Goal: Task Accomplishment & Management: Manage account settings

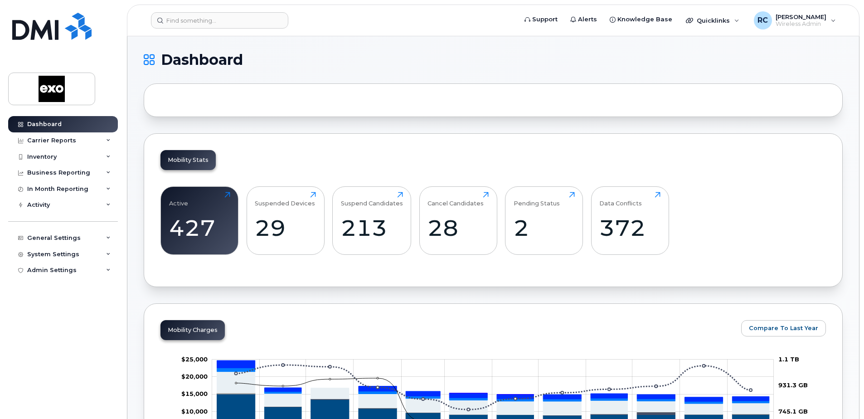
click at [201, 104] on div at bounding box center [493, 100] width 699 height 34
click at [175, 22] on input at bounding box center [219, 20] width 137 height 16
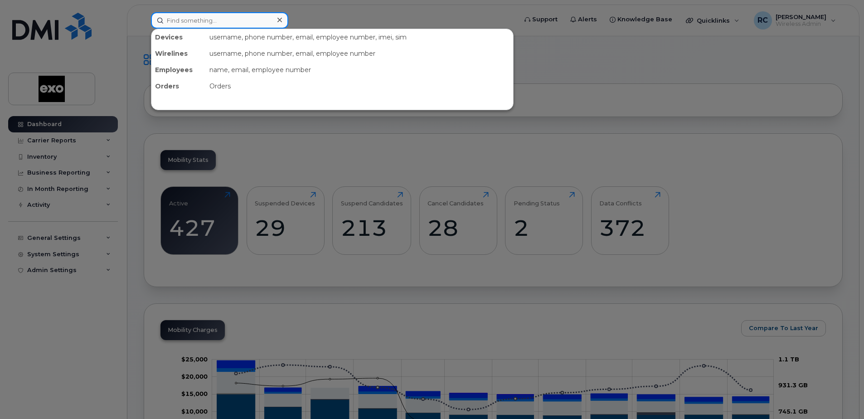
paste input "FK1CG0C1N72R"
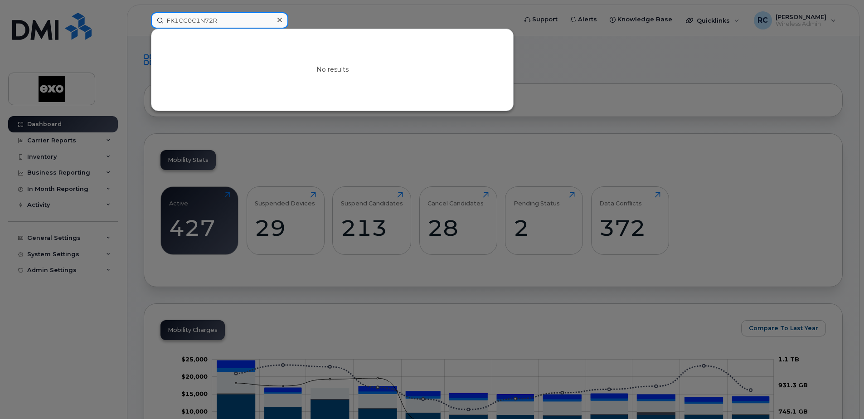
drag, startPoint x: 226, startPoint y: 22, endPoint x: 134, endPoint y: 19, distance: 91.6
click at [144, 19] on div "FK1CG0C1N72R No results" at bounding box center [331, 20] width 375 height 16
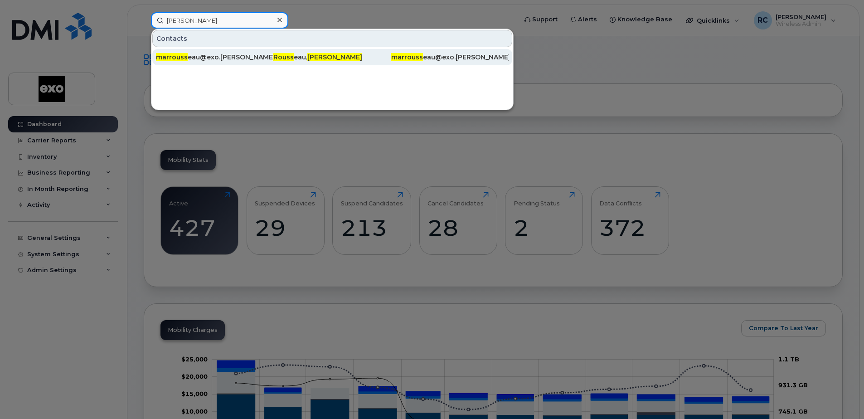
type input "marc rouss"
click at [169, 55] on span "marrouss" at bounding box center [172, 57] width 32 height 8
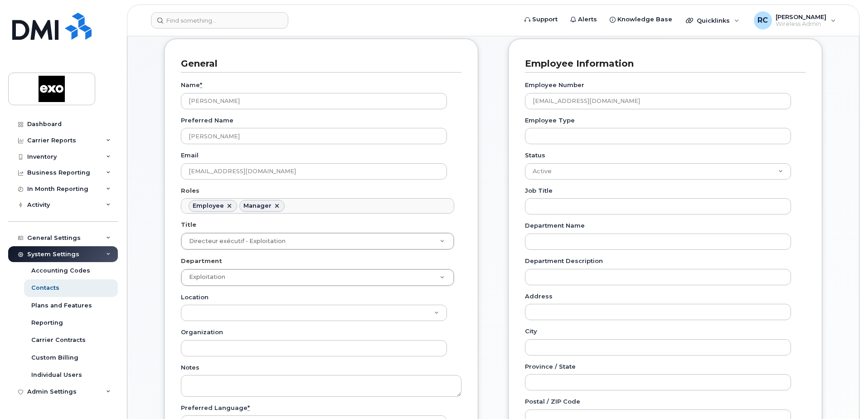
scroll to position [91, 0]
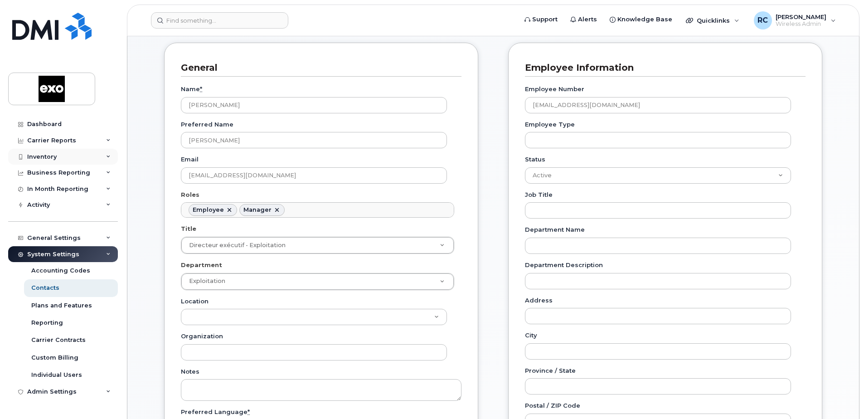
click at [29, 159] on div "Inventory" at bounding box center [41, 156] width 29 height 7
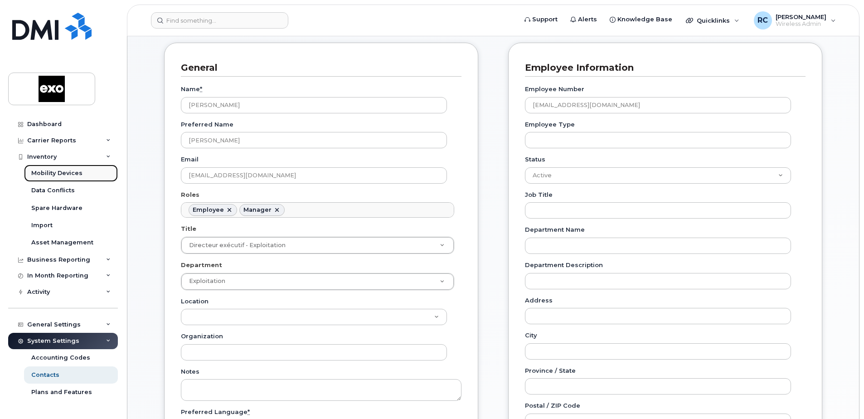
click at [69, 175] on div "Mobility Devices" at bounding box center [56, 173] width 51 height 8
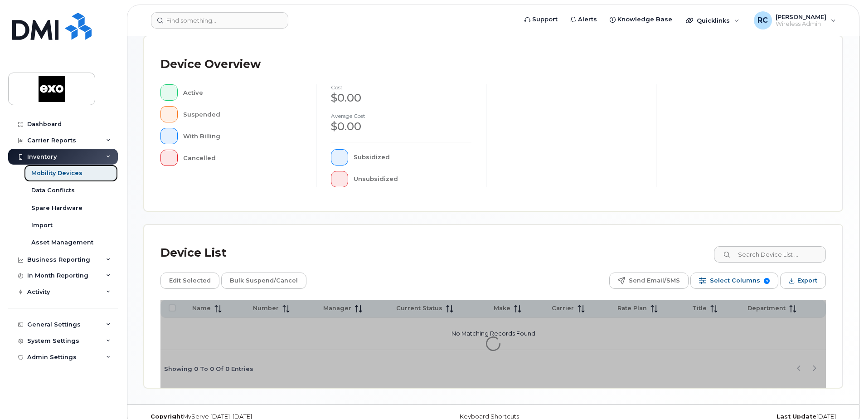
scroll to position [205, 0]
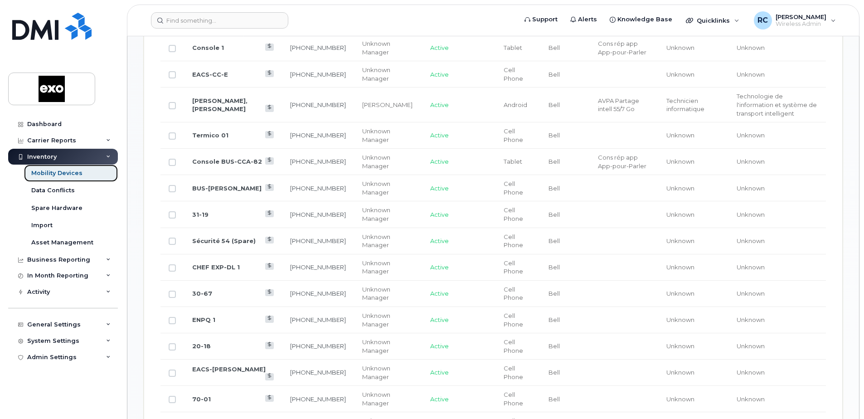
scroll to position [658, 0]
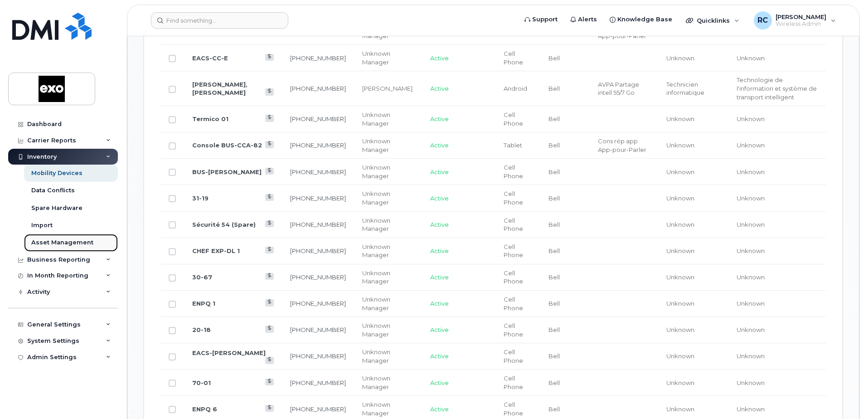
click at [61, 243] on div "Asset Management" at bounding box center [62, 243] width 62 height 8
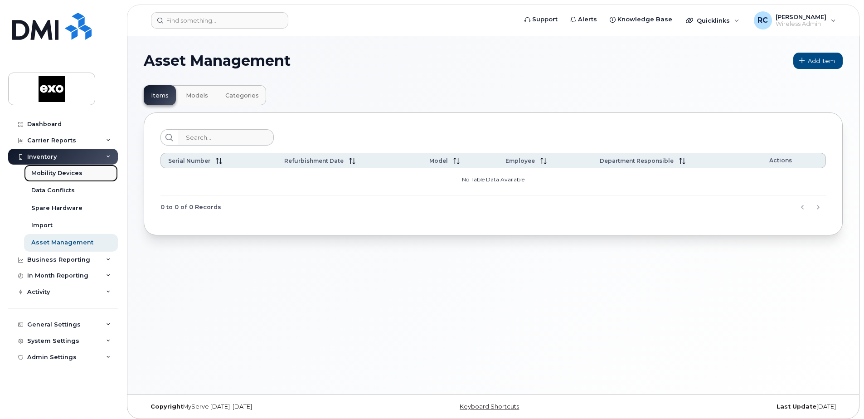
click at [52, 169] on div "Mobility Devices" at bounding box center [56, 173] width 51 height 8
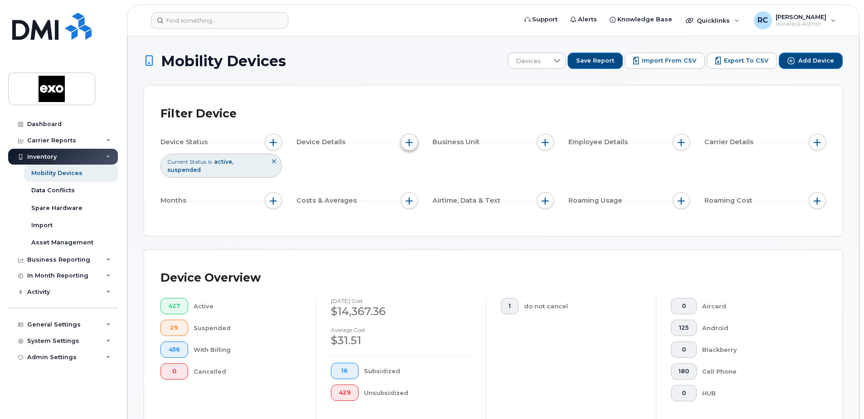
click at [408, 139] on span "button" at bounding box center [409, 142] width 7 height 7
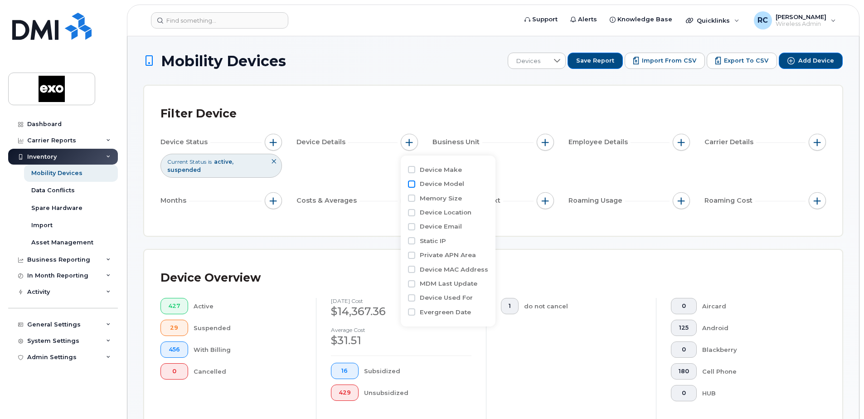
click at [409, 183] on input "Device Model" at bounding box center [411, 183] width 7 height 7
checkbox input "true"
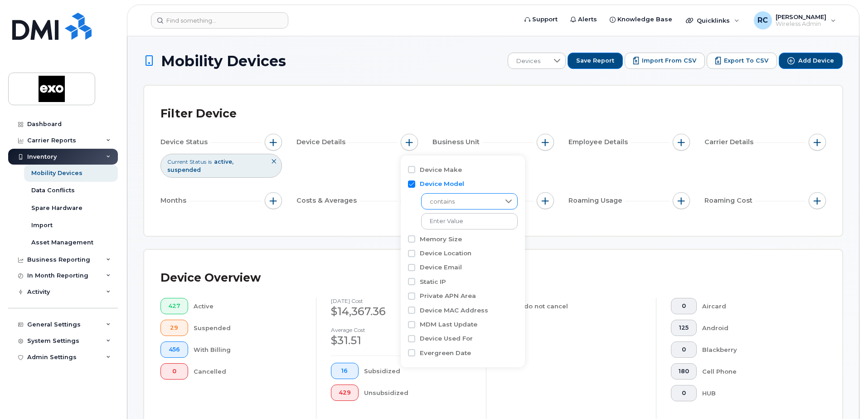
click at [506, 200] on icon at bounding box center [509, 202] width 6 height 4
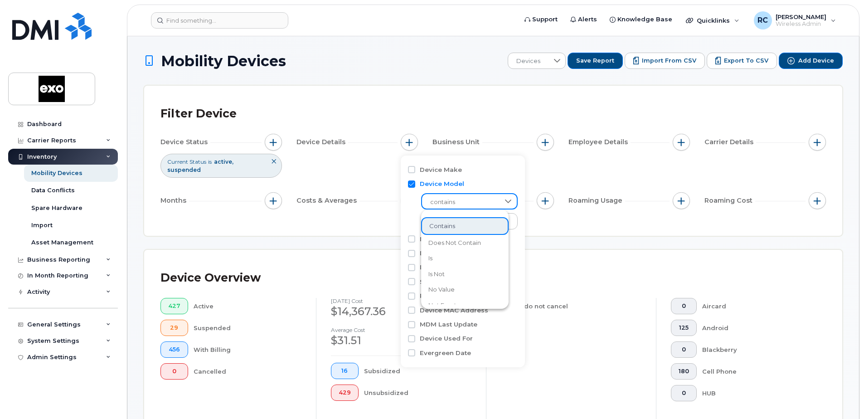
click at [560, 229] on div "Filter Device Device Status Current Status is active suspended Device Details B…" at bounding box center [493, 161] width 698 height 150
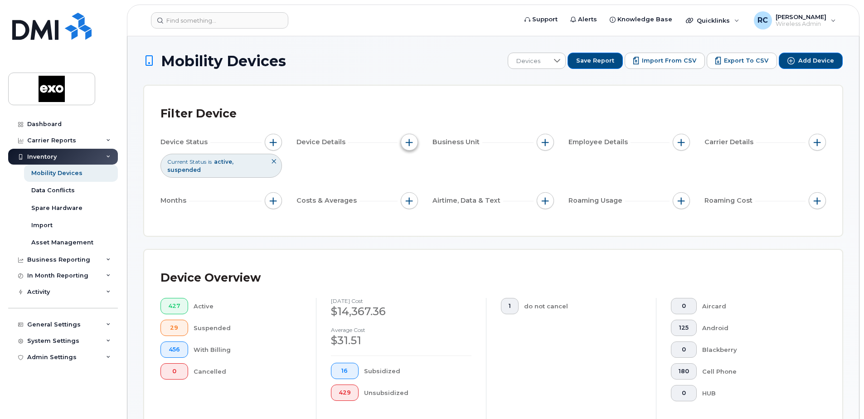
click at [406, 142] on span "button" at bounding box center [409, 142] width 7 height 7
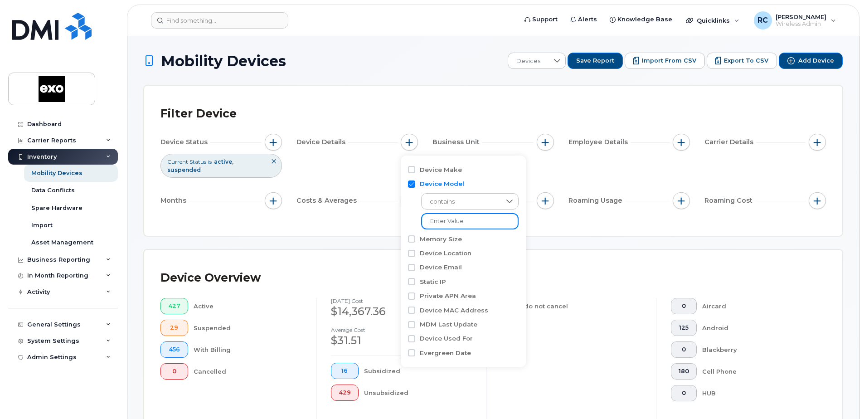
click at [497, 223] on input "text" at bounding box center [469, 221] width 97 height 16
click at [469, 86] on div "Filter Device Device Status Current Status is active suspended Device Details B…" at bounding box center [493, 161] width 698 height 150
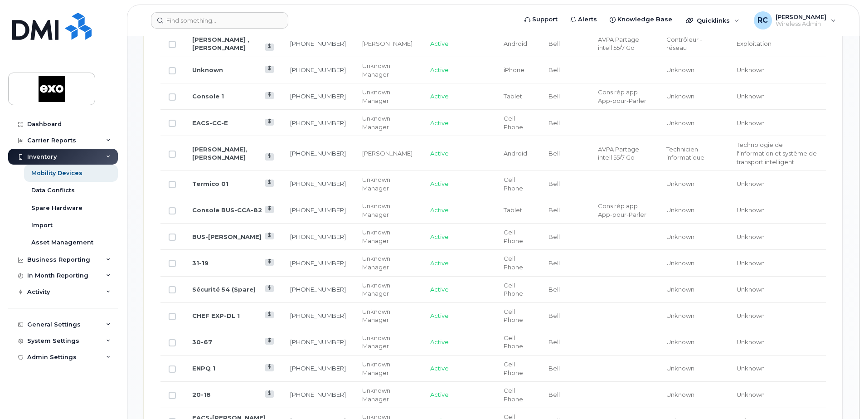
scroll to position [595, 0]
click at [63, 243] on div "Asset Management" at bounding box center [62, 243] width 62 height 8
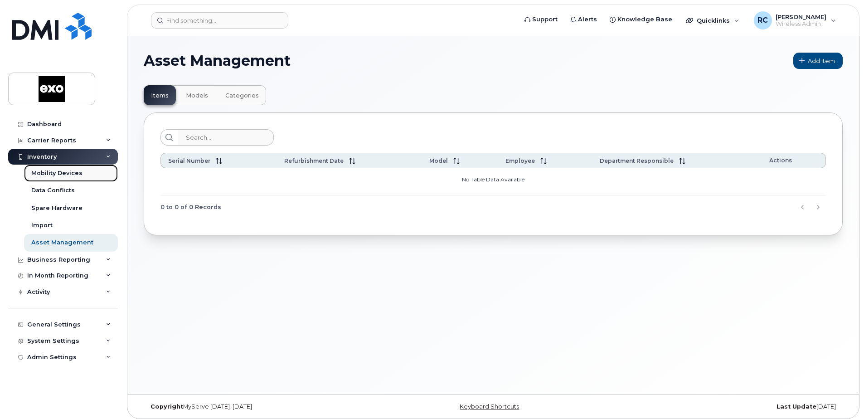
click at [46, 169] on link "Mobility Devices" at bounding box center [71, 173] width 94 height 17
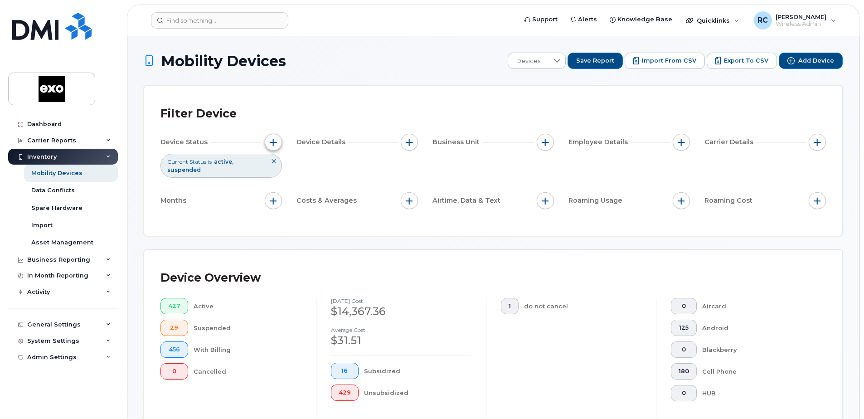
click at [279, 145] on button "button" at bounding box center [273, 142] width 17 height 17
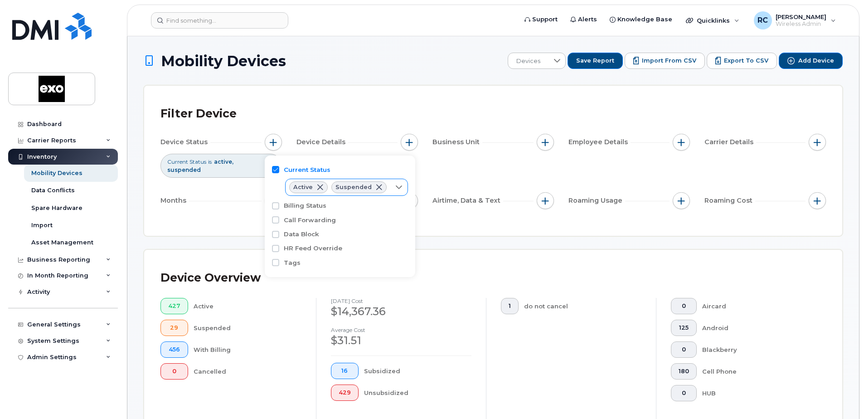
click at [318, 187] on span at bounding box center [320, 187] width 7 height 7
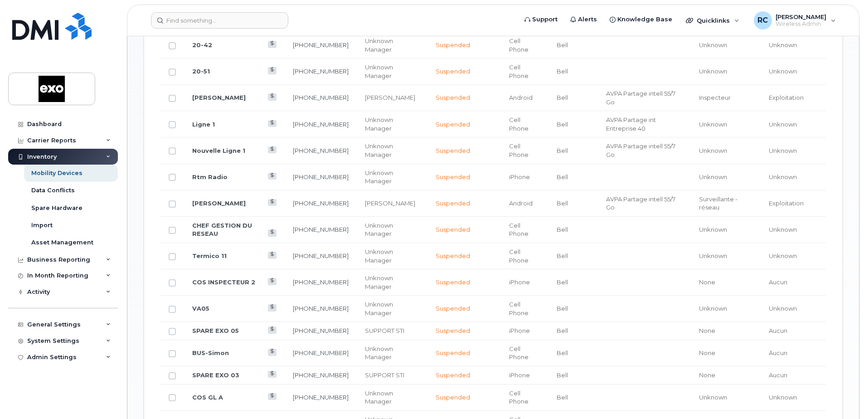
scroll to position [315, 0]
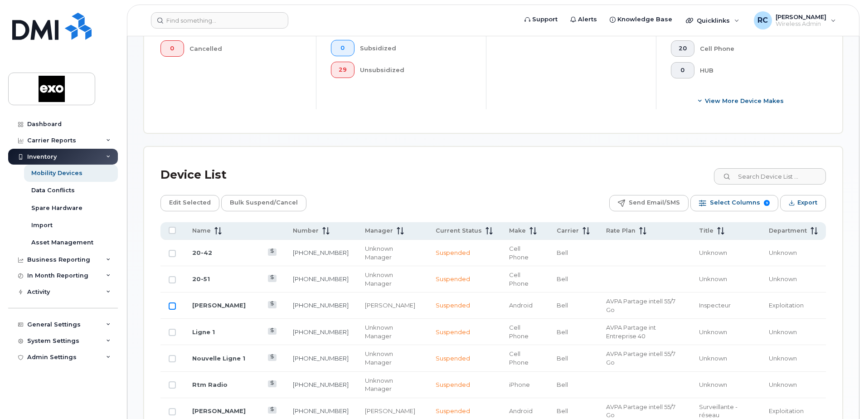
click at [174, 303] on input "Row Unselected" at bounding box center [172, 305] width 7 height 7
checkbox input "true"
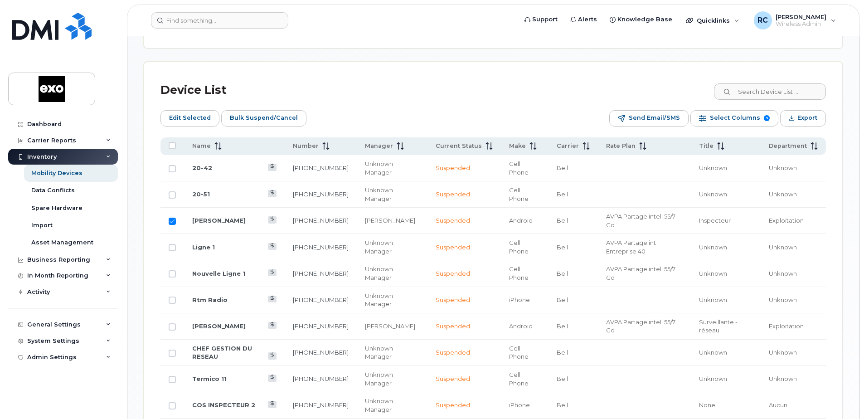
scroll to position [406, 0]
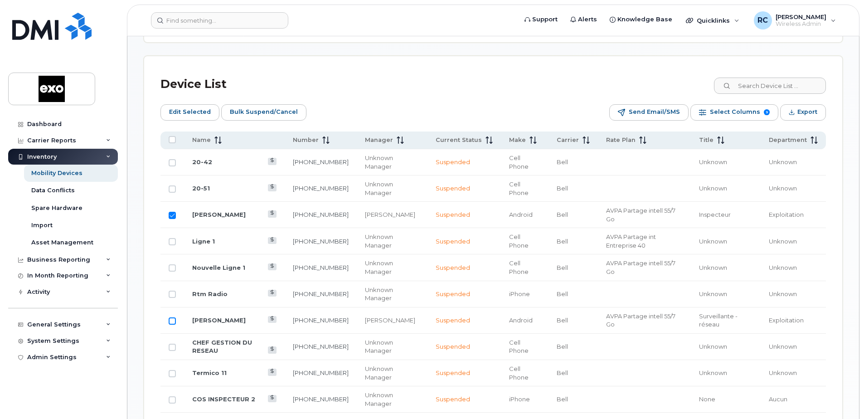
click at [174, 317] on input "Row Unselected" at bounding box center [172, 320] width 7 height 7
checkbox input "true"
click at [172, 344] on input "Row Unselected" at bounding box center [172, 347] width 7 height 7
checkbox input "true"
click at [171, 361] on td at bounding box center [173, 373] width 24 height 26
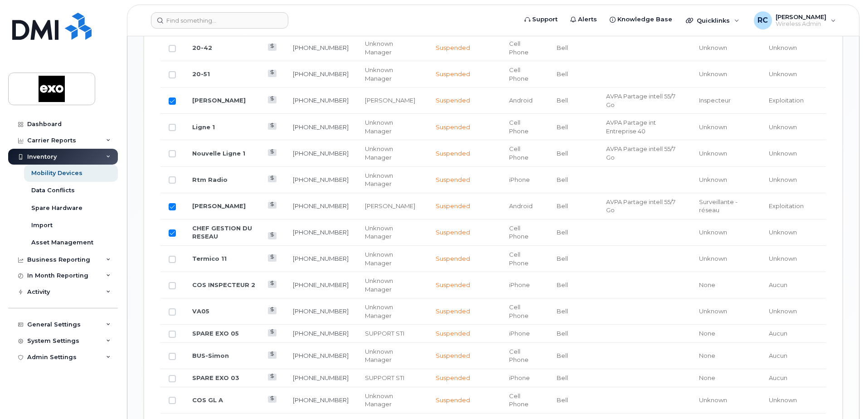
scroll to position [542, 0]
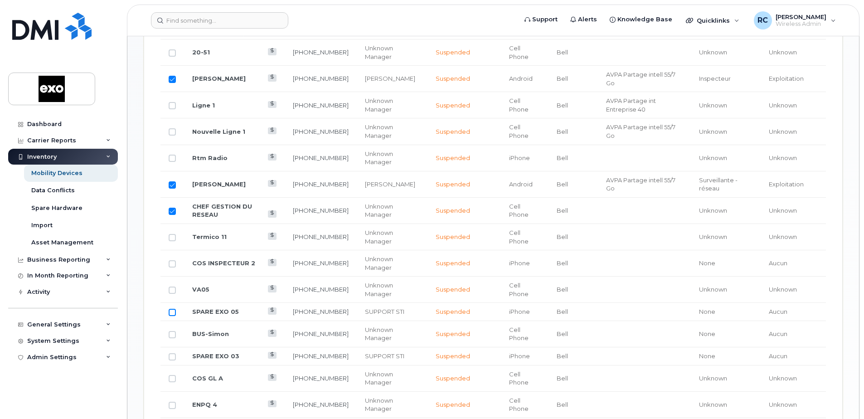
click at [175, 309] on input "Row Unselected" at bounding box center [172, 312] width 7 height 7
checkbox input "true"
click at [171, 331] on input "Row Unselected" at bounding box center [172, 334] width 7 height 7
checkbox input "true"
click at [170, 353] on input "Row Unselected" at bounding box center [172, 356] width 7 height 7
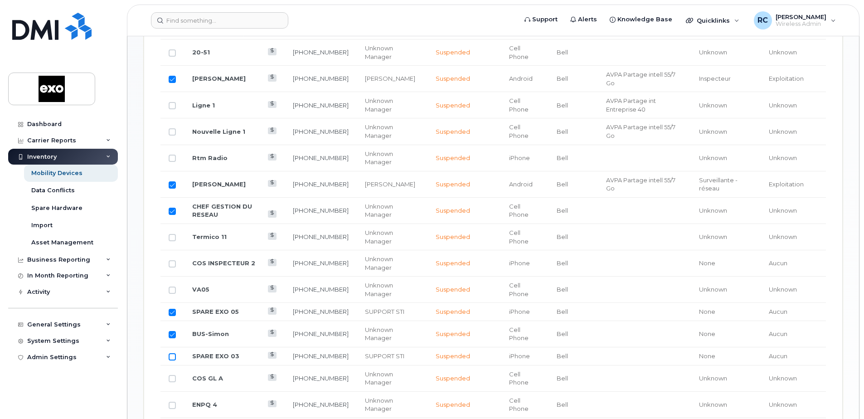
checkbox input "true"
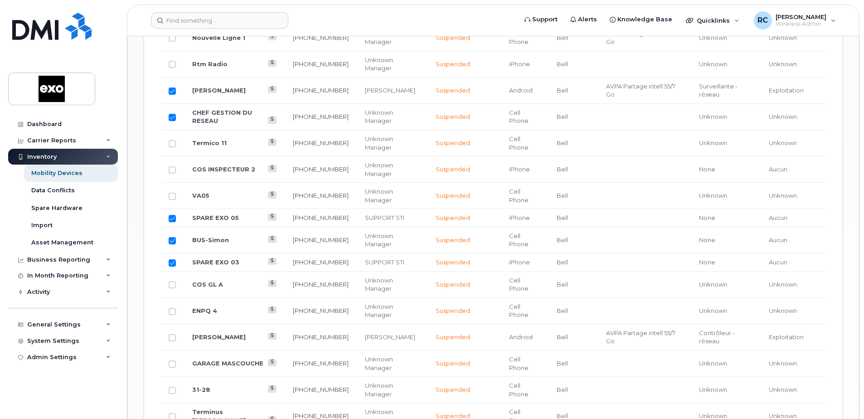
scroll to position [678, 0]
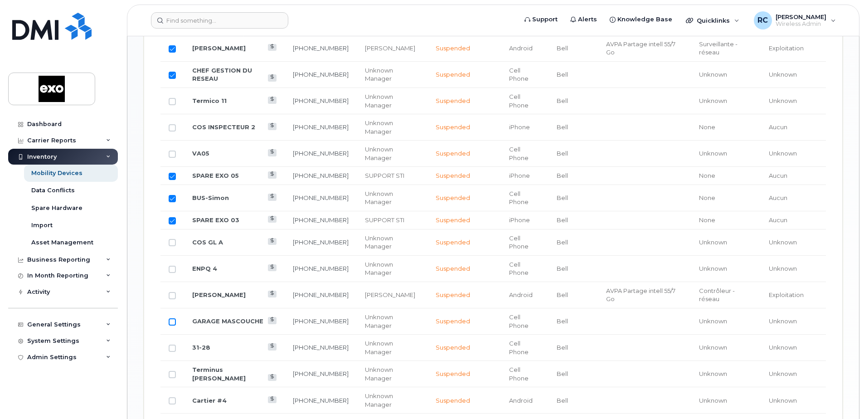
click at [170, 318] on input "Row Unselected" at bounding box center [172, 321] width 7 height 7
click at [170, 318] on input "Row Selected" at bounding box center [172, 321] width 7 height 7
checkbox input "false"
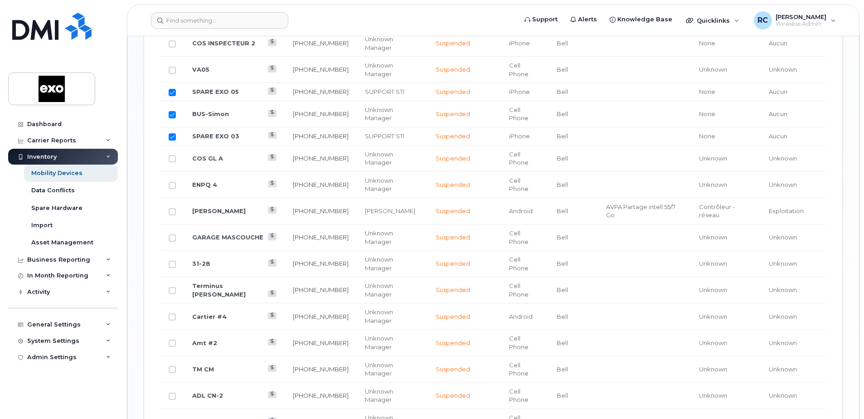
scroll to position [769, 0]
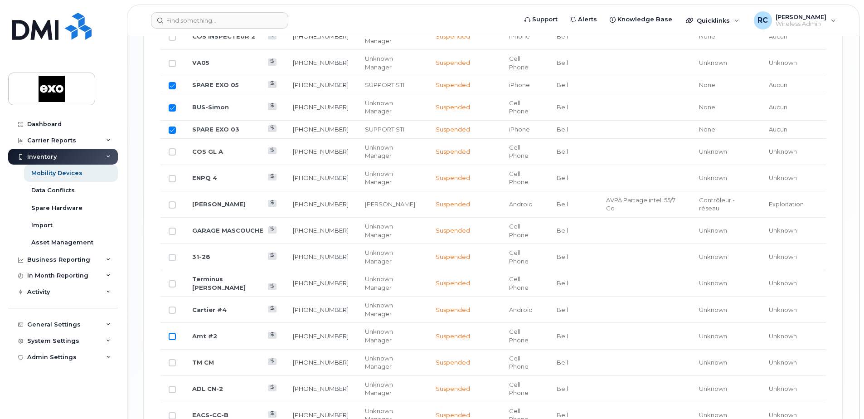
click at [172, 333] on input "Row Unselected" at bounding box center [172, 336] width 7 height 7
click at [170, 333] on input "Row Selected" at bounding box center [172, 336] width 7 height 7
checkbox input "false"
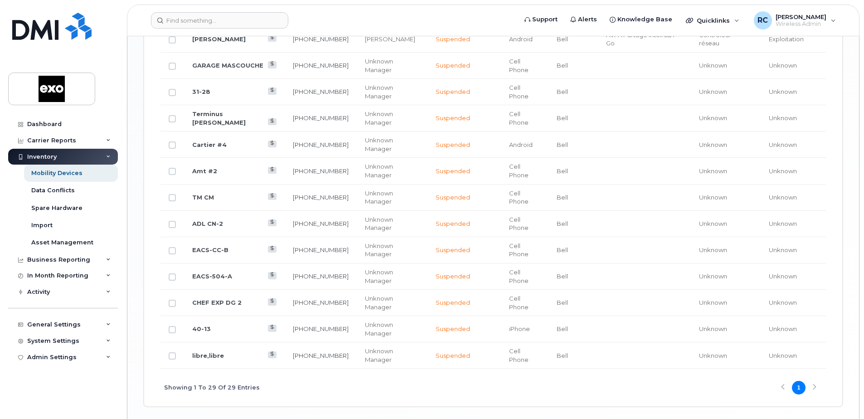
scroll to position [950, 0]
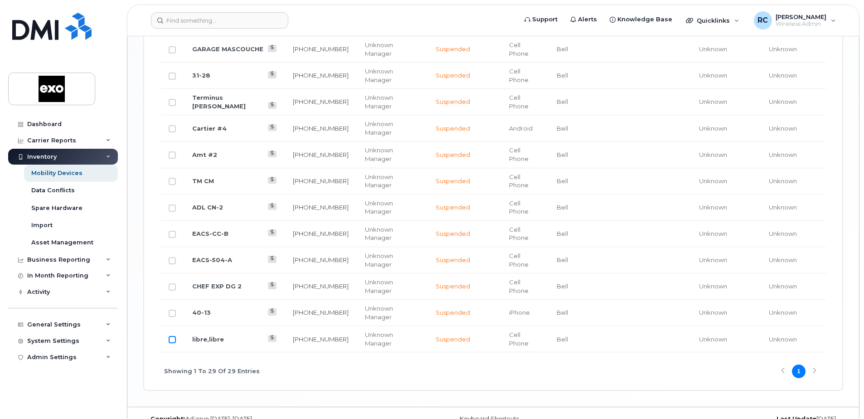
click at [172, 336] on input "Row Unselected" at bounding box center [172, 339] width 7 height 7
checkbox input "true"
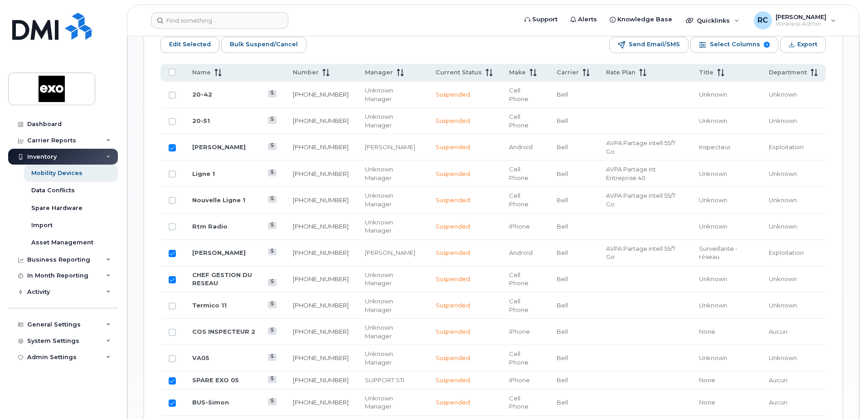
scroll to position [451, 0]
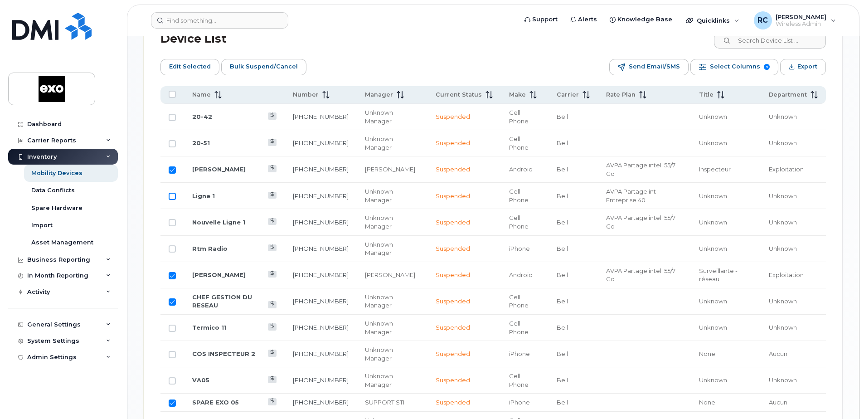
click at [171, 193] on input "Row Unselected" at bounding box center [172, 196] width 7 height 7
checkbox input "true"
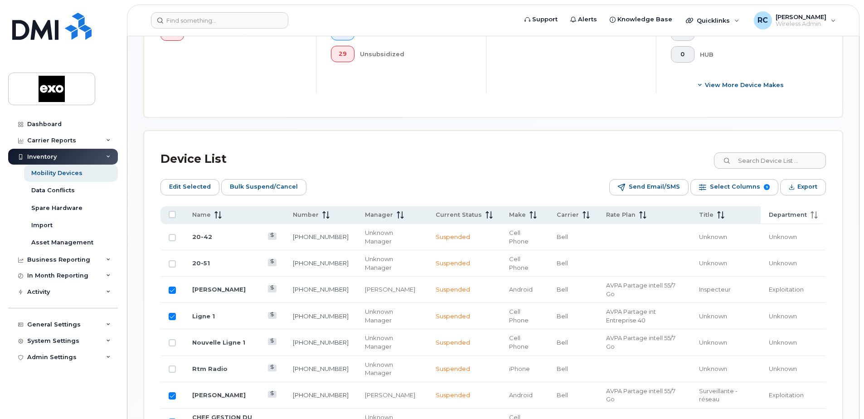
scroll to position [315, 0]
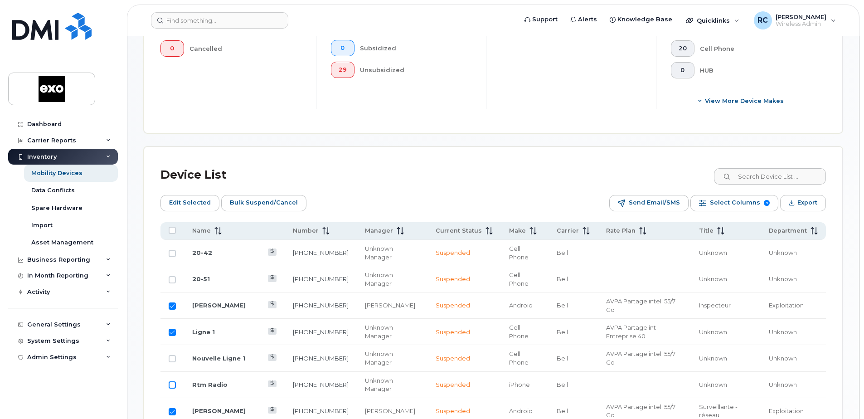
click at [170, 381] on input "Row Unselected" at bounding box center [172, 384] width 7 height 7
checkbox input "true"
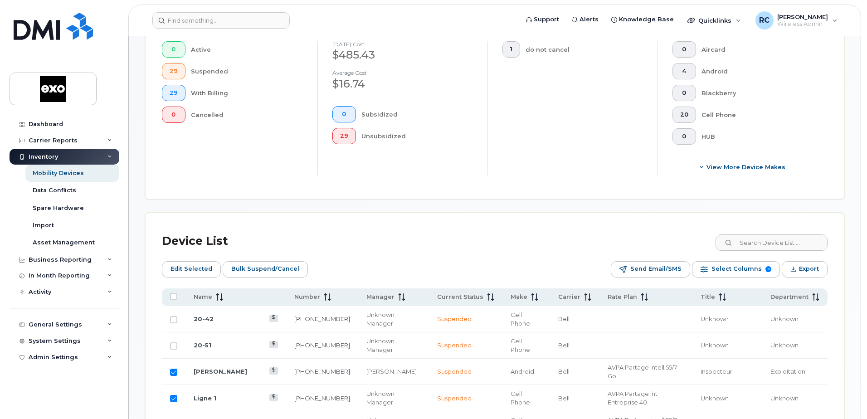
scroll to position [268, 0]
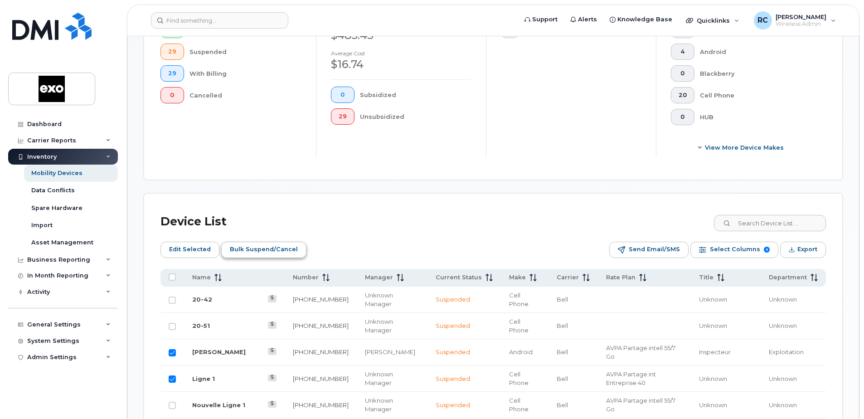
click at [278, 249] on span "Bulk Suspend/Cancel" at bounding box center [264, 250] width 68 height 14
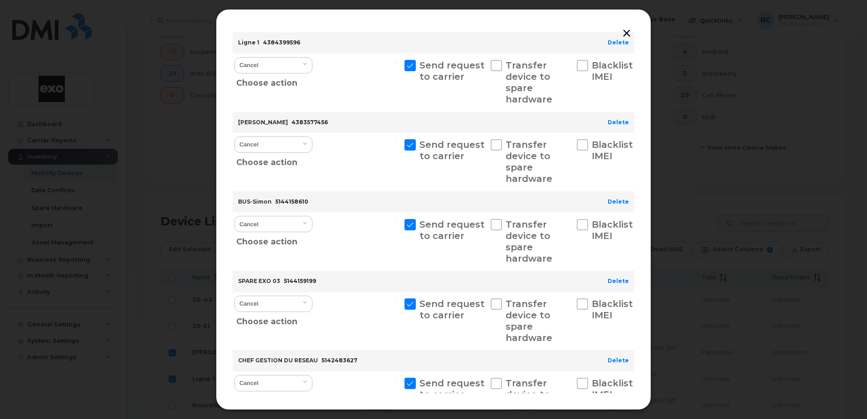
scroll to position [0, 0]
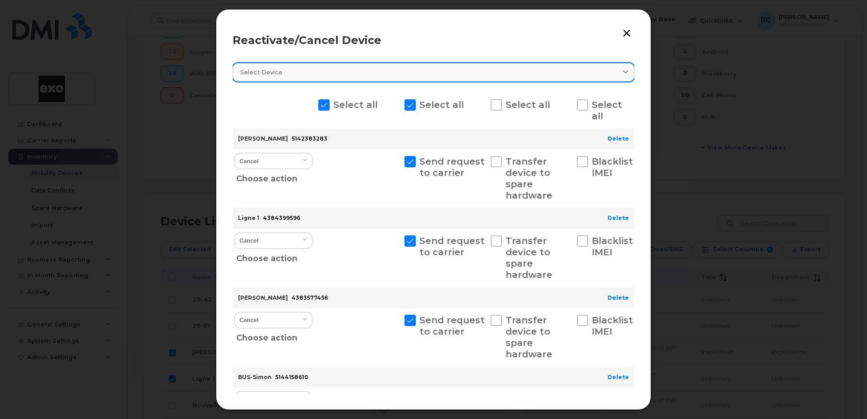
click at [623, 73] on icon at bounding box center [626, 72] width 6 height 6
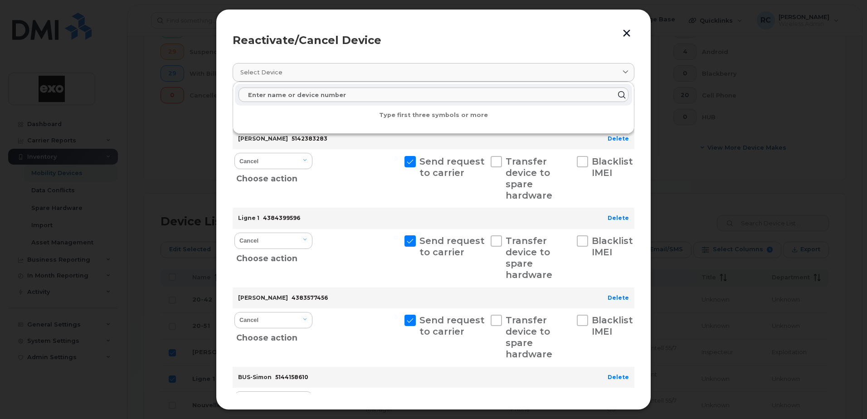
click at [554, 34] on header "Reactivate/Cancel Device" at bounding box center [434, 40] width 402 height 29
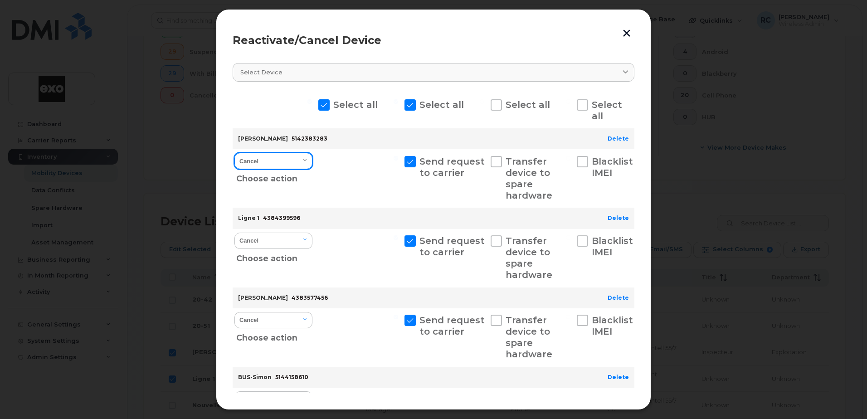
click at [307, 162] on select "Cancel Suspend - Extend Suspension Reactivate" at bounding box center [273, 161] width 78 height 16
click at [363, 175] on div at bounding box center [359, 178] width 84 height 58
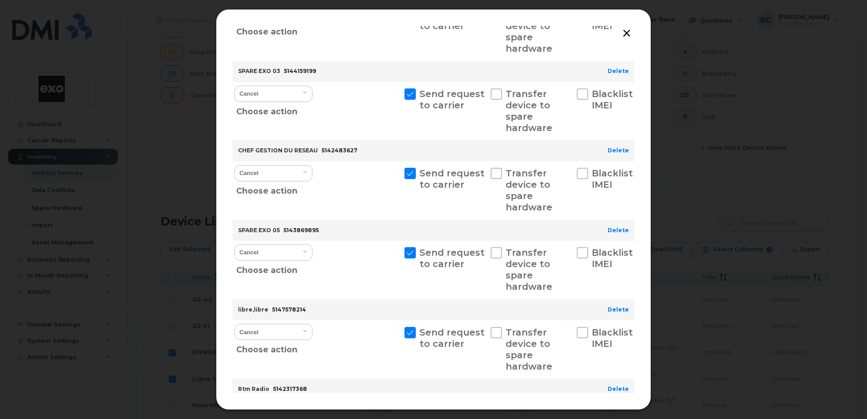
scroll to position [493, 0]
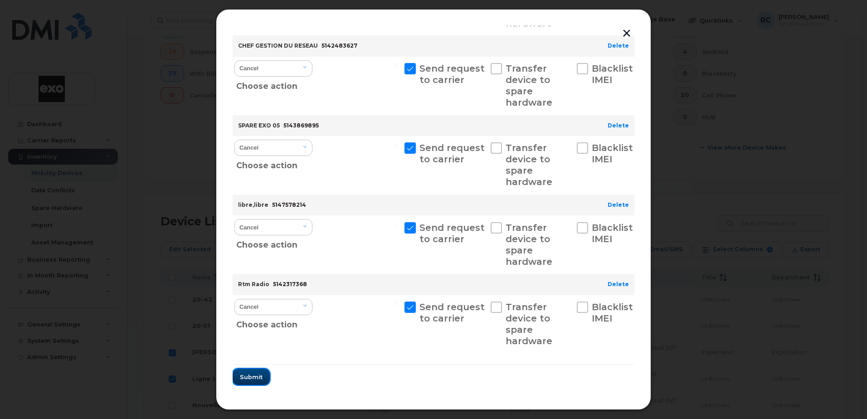
click at [257, 373] on span "Submit" at bounding box center [251, 377] width 23 height 9
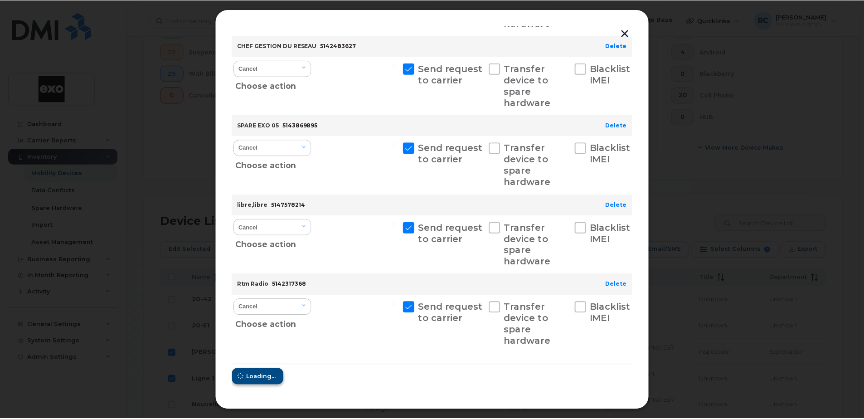
scroll to position [0, 0]
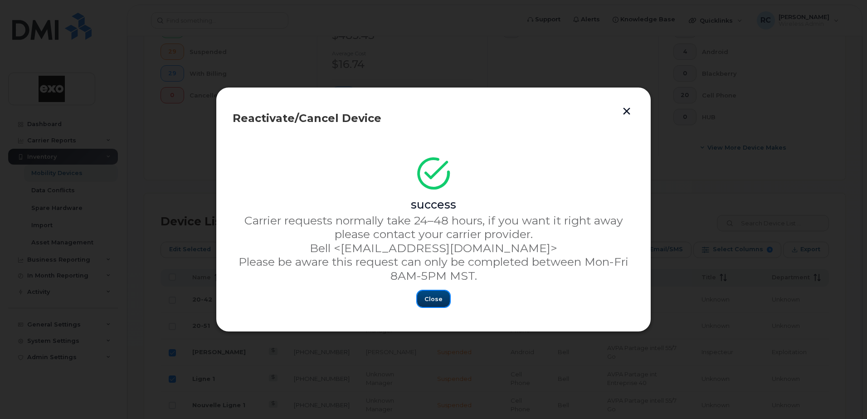
click at [437, 303] on button "Close" at bounding box center [433, 299] width 33 height 16
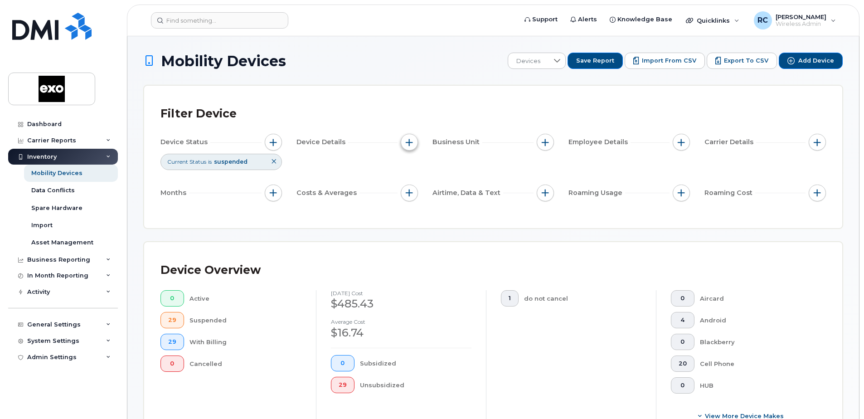
click at [414, 141] on button "button" at bounding box center [409, 142] width 17 height 17
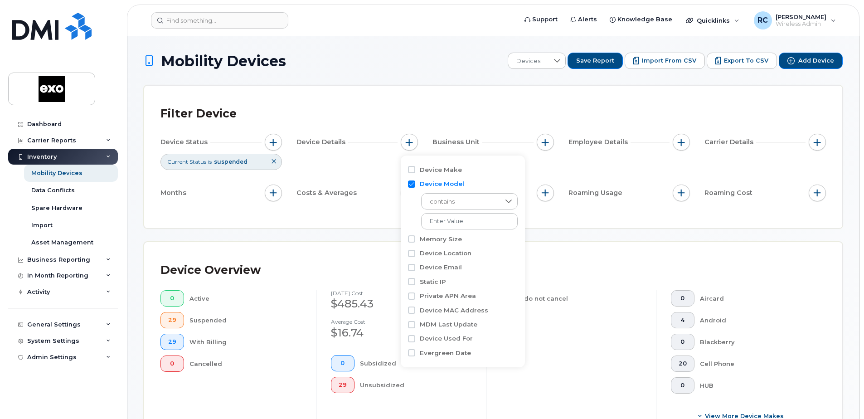
click at [543, 167] on div "Device Status Current Status is suspended Device Details Business Unit Employee…" at bounding box center [494, 169] width 666 height 71
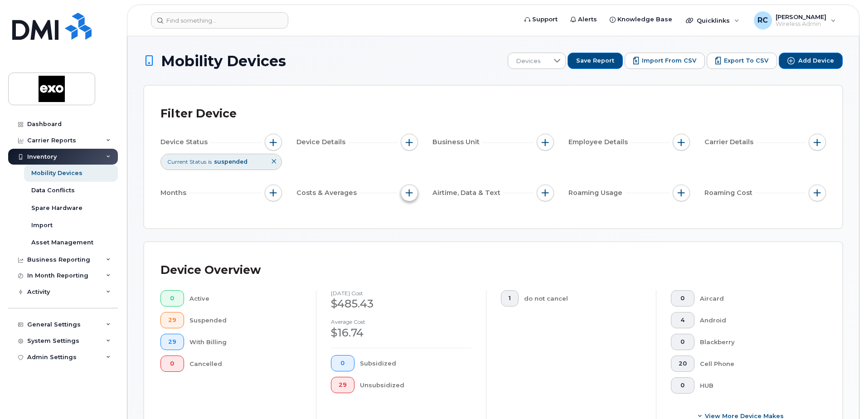
click at [409, 196] on span "button" at bounding box center [409, 192] width 7 height 7
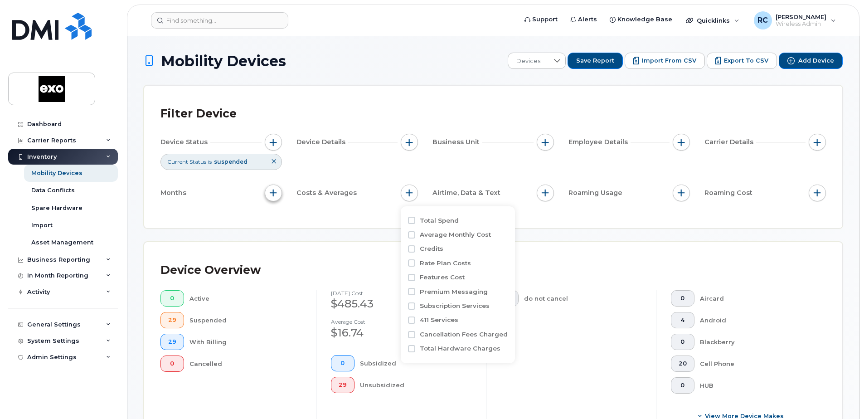
click at [272, 190] on span "button" at bounding box center [273, 192] width 7 height 7
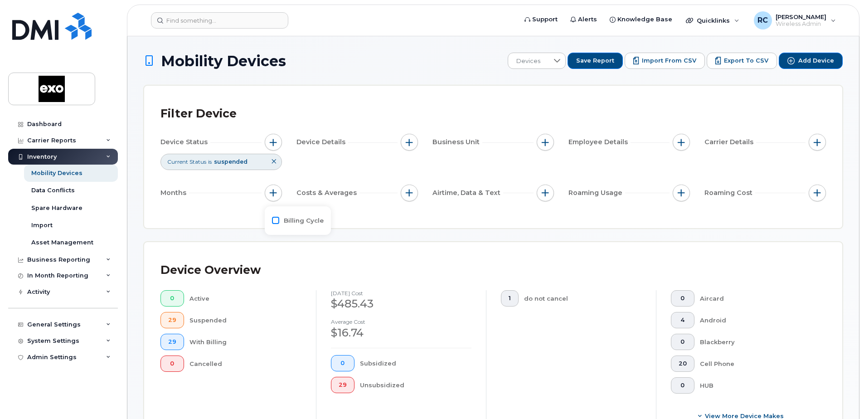
click at [276, 222] on input "Billing Cycle" at bounding box center [275, 220] width 7 height 7
checkbox input "true"
click at [318, 253] on div at bounding box center [315, 257] width 17 height 15
click at [320, 302] on span "Last 3 months" at bounding box center [312, 301] width 40 height 9
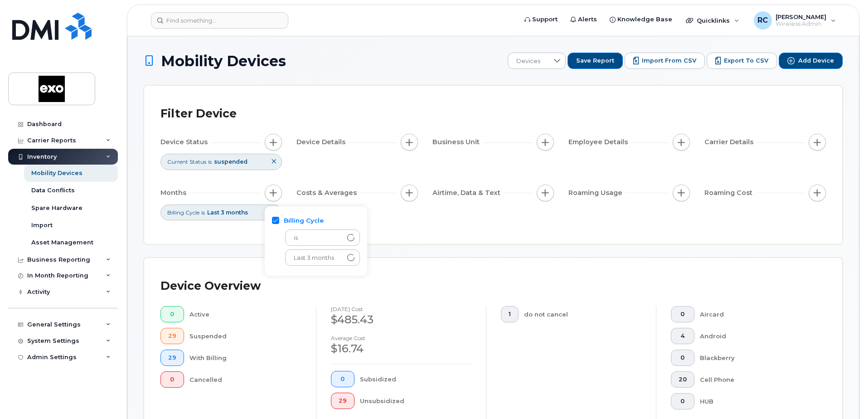
click at [274, 162] on icon at bounding box center [273, 161] width 5 height 5
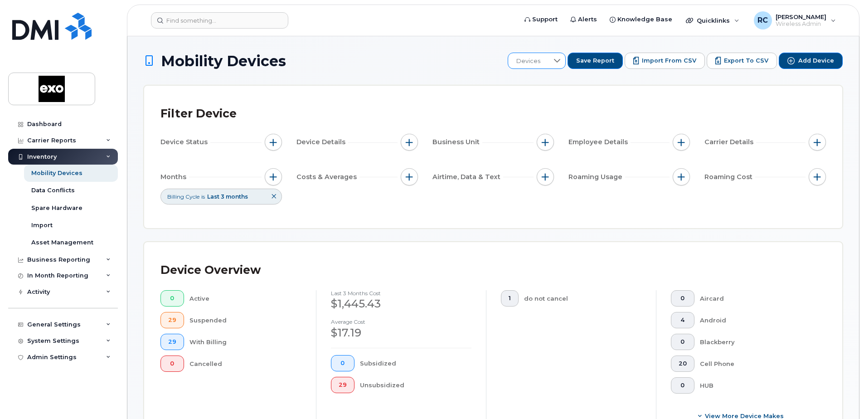
click at [561, 63] on icon at bounding box center [557, 60] width 7 height 7
click at [549, 107] on span "Inventory EXO (all equipment)" at bounding box center [568, 108] width 88 height 9
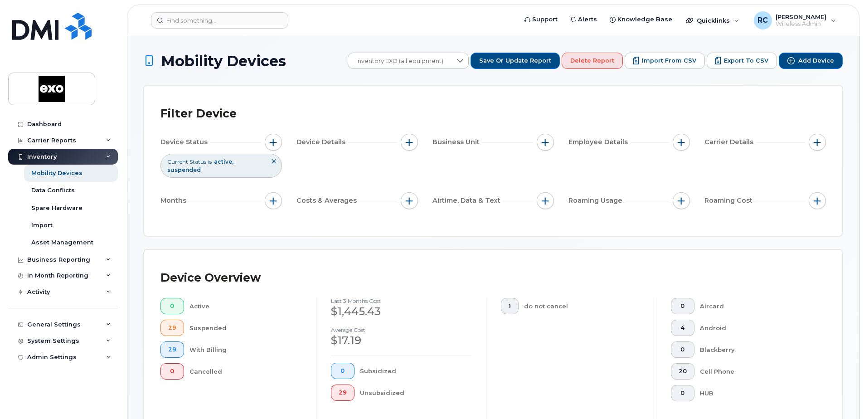
click at [274, 164] on icon at bounding box center [273, 161] width 5 height 5
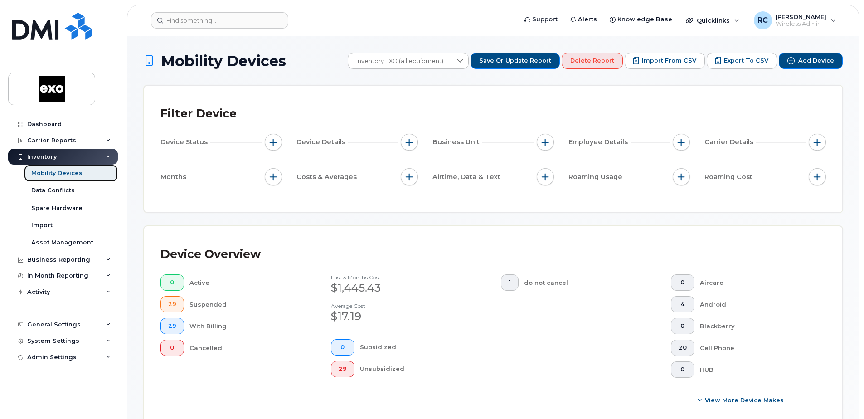
click at [65, 171] on div "Mobility Devices" at bounding box center [56, 173] width 51 height 8
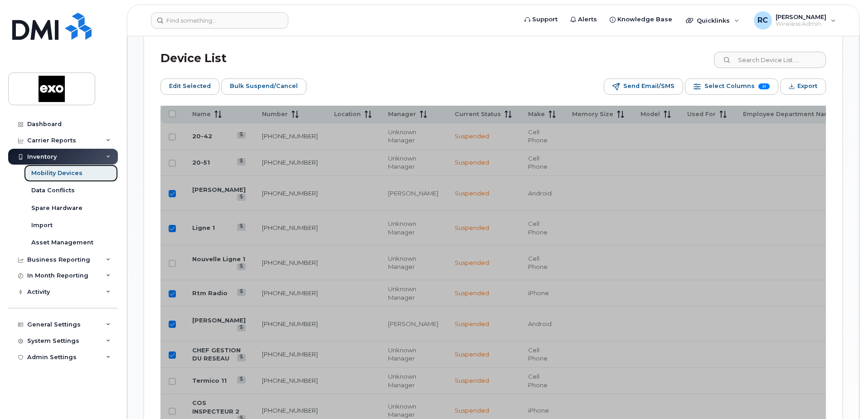
scroll to position [590, 0]
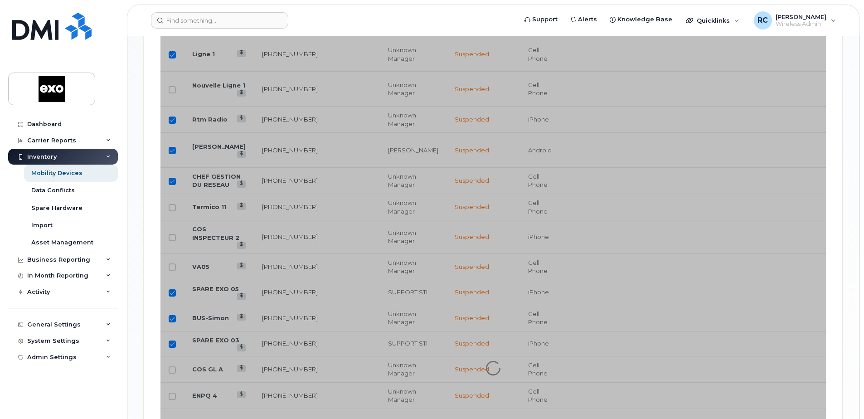
click at [669, 265] on div at bounding box center [494, 368] width 666 height 873
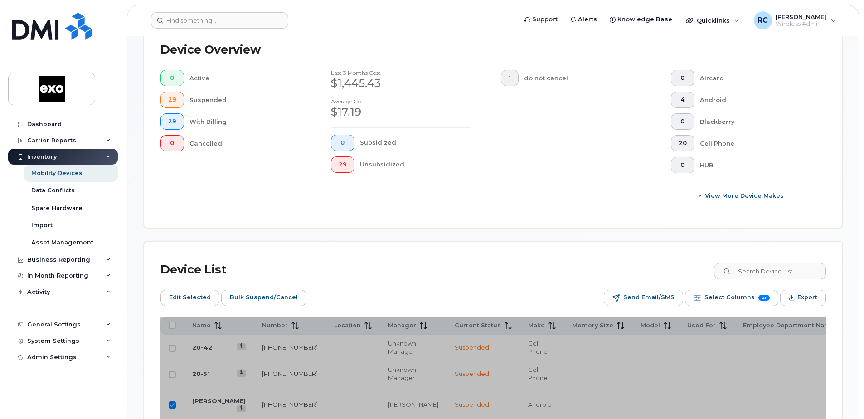
scroll to position [227, 0]
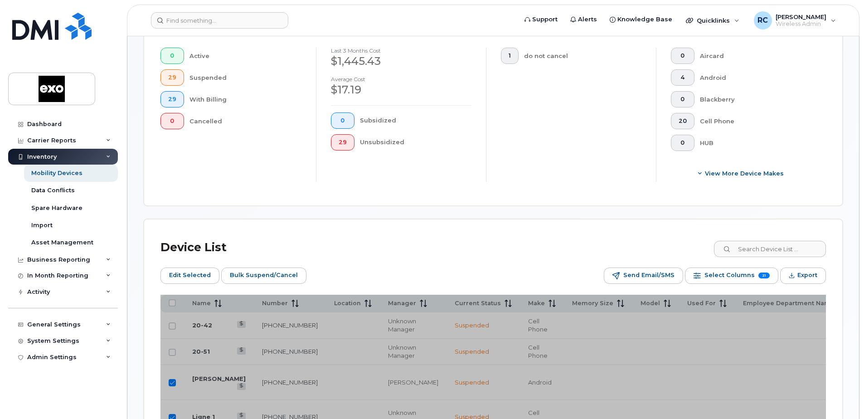
click at [361, 237] on div "Device List" at bounding box center [494, 248] width 666 height 24
click at [200, 277] on span "Edit Selected" at bounding box center [190, 275] width 42 height 14
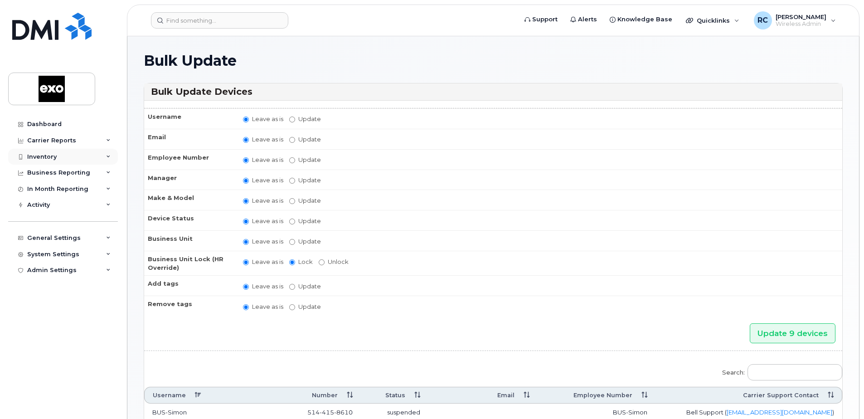
click at [51, 160] on div "Inventory" at bounding box center [41, 156] width 29 height 7
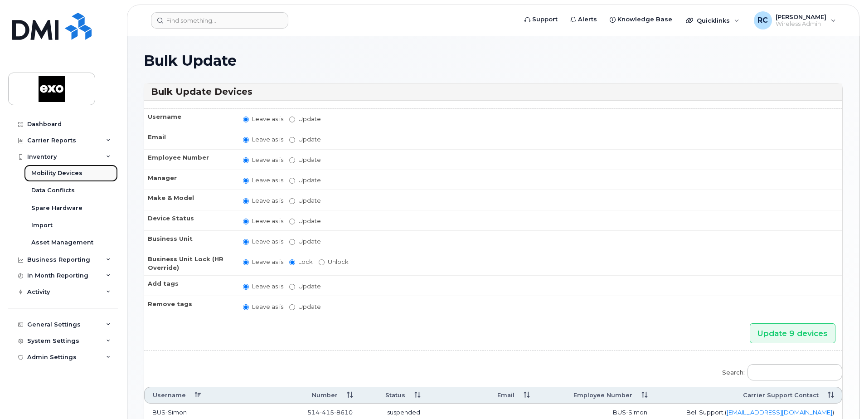
click at [69, 173] on div "Mobility Devices" at bounding box center [56, 173] width 51 height 8
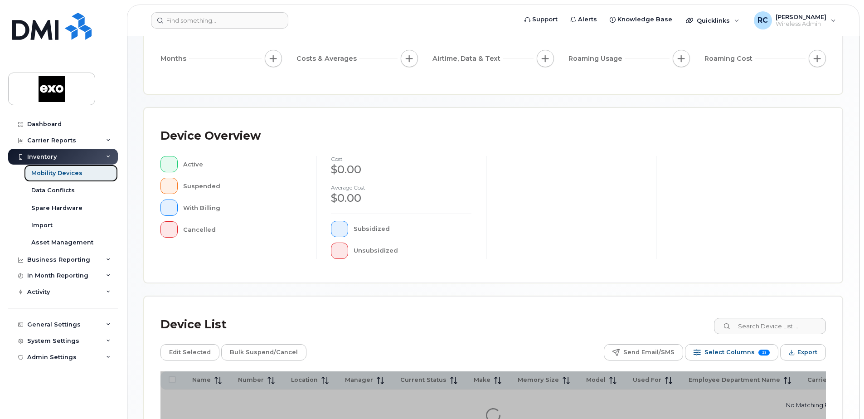
scroll to position [207, 0]
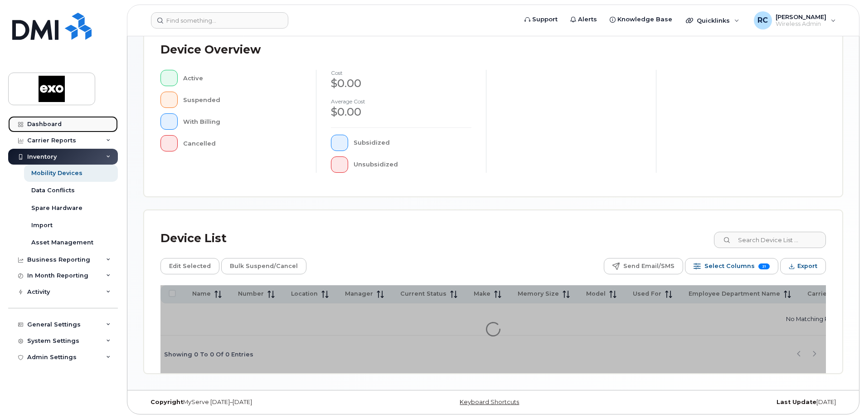
click at [29, 125] on div "Dashboard" at bounding box center [44, 124] width 34 height 7
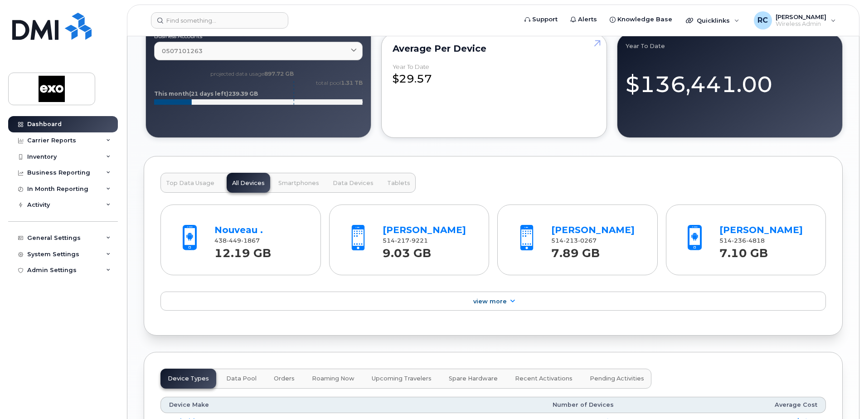
scroll to position [635, 0]
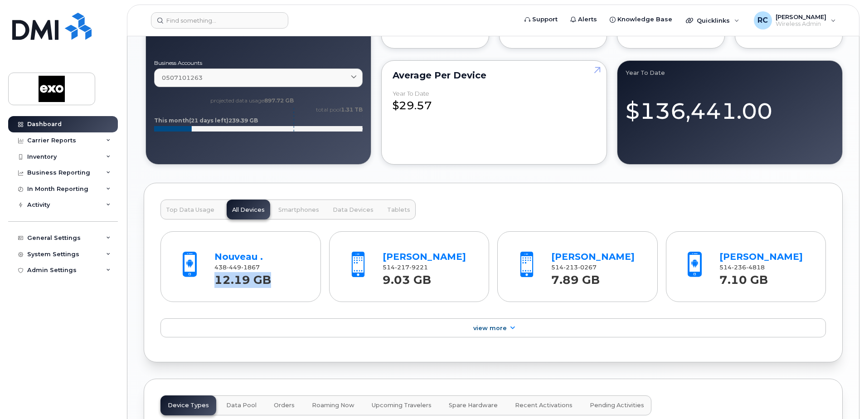
drag, startPoint x: 273, startPoint y: 283, endPoint x: 217, endPoint y: 285, distance: 56.7
click at [217, 285] on div "12.19 GB" at bounding box center [259, 280] width 90 height 16
click at [228, 256] on link "Nouveau ." at bounding box center [238, 256] width 49 height 11
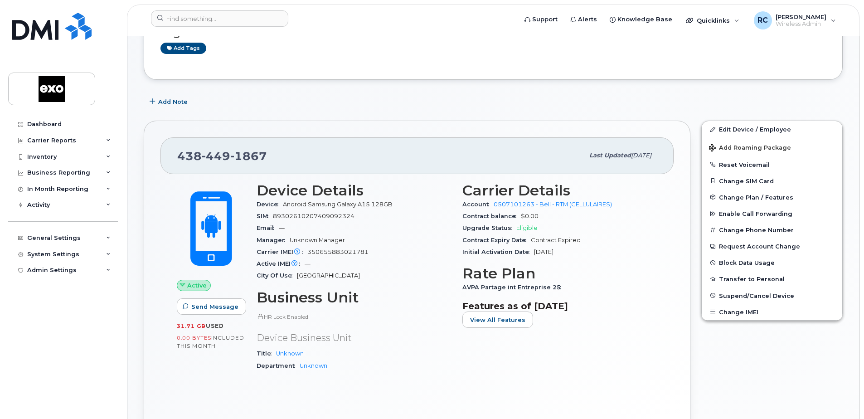
scroll to position [91, 0]
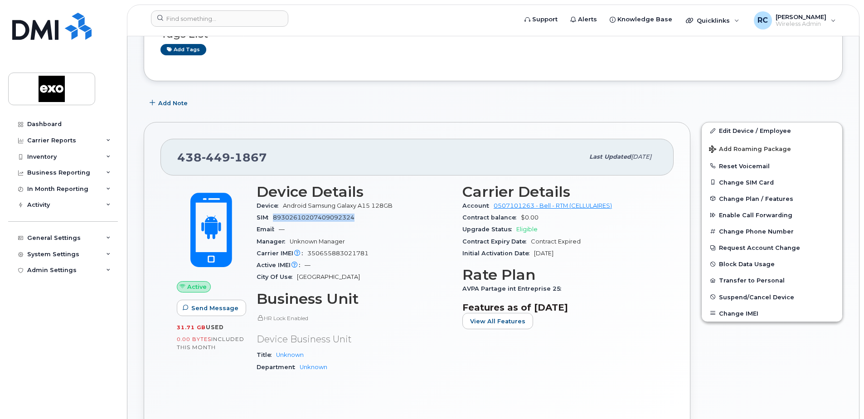
drag, startPoint x: 356, startPoint y: 218, endPoint x: 273, endPoint y: 218, distance: 83.9
click at [273, 218] on div "SIM [TECHNICAL_ID]" at bounding box center [354, 218] width 195 height 12
copy span "89302610207409092324"
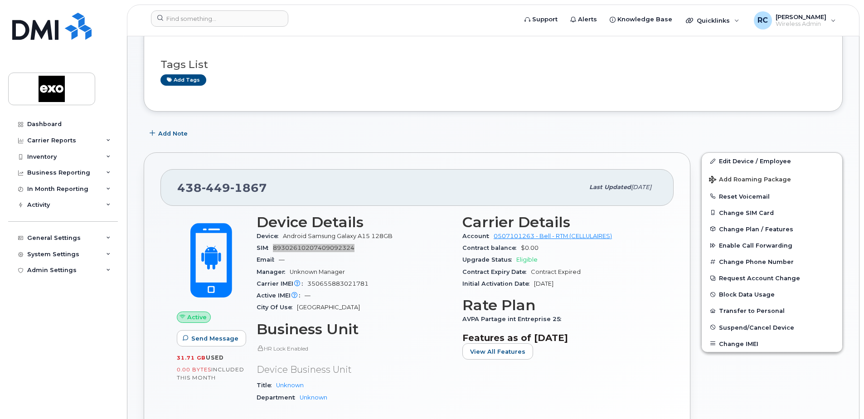
scroll to position [45, 0]
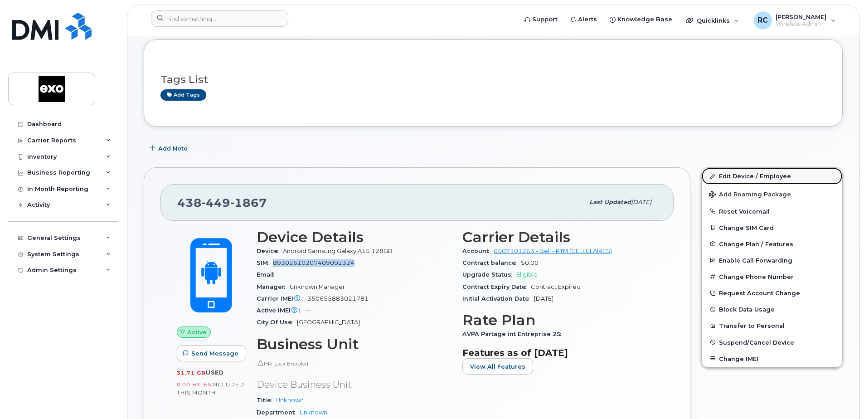
click at [770, 177] on link "Edit Device / Employee" at bounding box center [772, 176] width 141 height 16
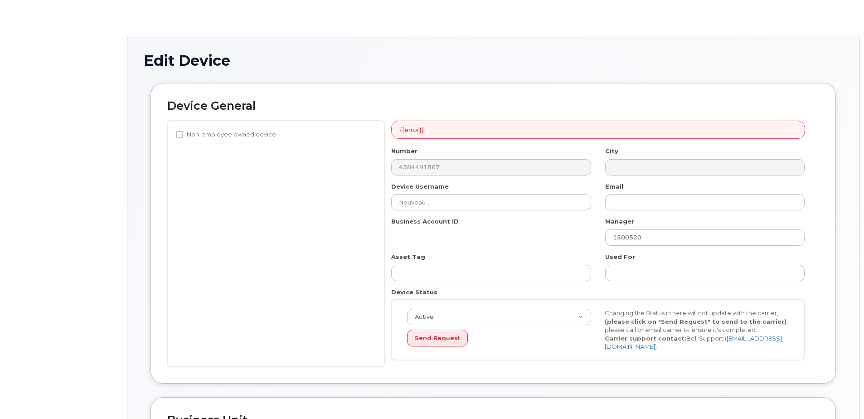
select select "4345356"
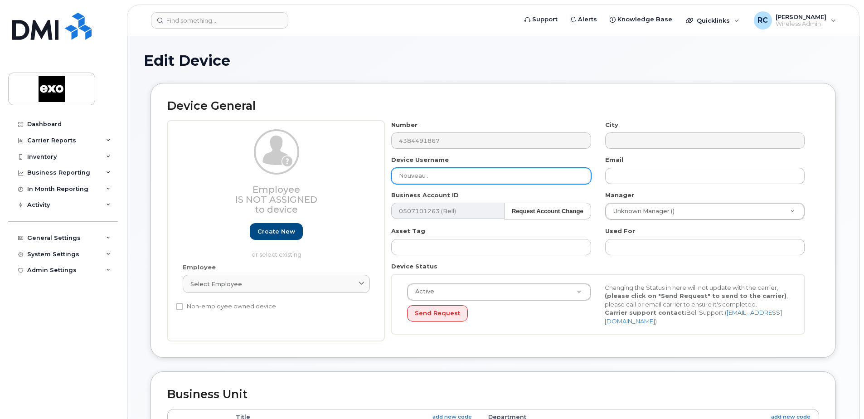
click at [455, 178] on input "Nouveau ." at bounding box center [491, 176] width 200 height 16
drag, startPoint x: 443, startPoint y: 175, endPoint x: 382, endPoint y: 171, distance: 60.5
click at [382, 171] on div "Employee Is not assigned to device Create new or select existing Employee Selec…" at bounding box center [493, 231] width 652 height 221
type input "Mounir Atif"
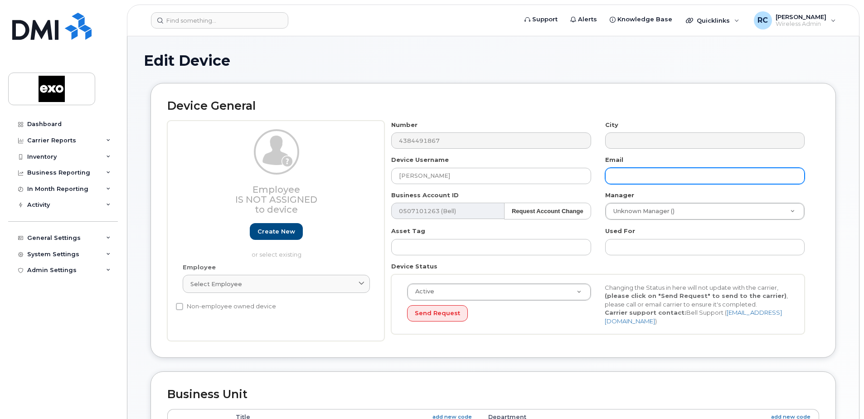
click at [738, 179] on input "text" at bounding box center [705, 176] width 200 height 16
click at [794, 178] on input "m" at bounding box center [705, 176] width 200 height 16
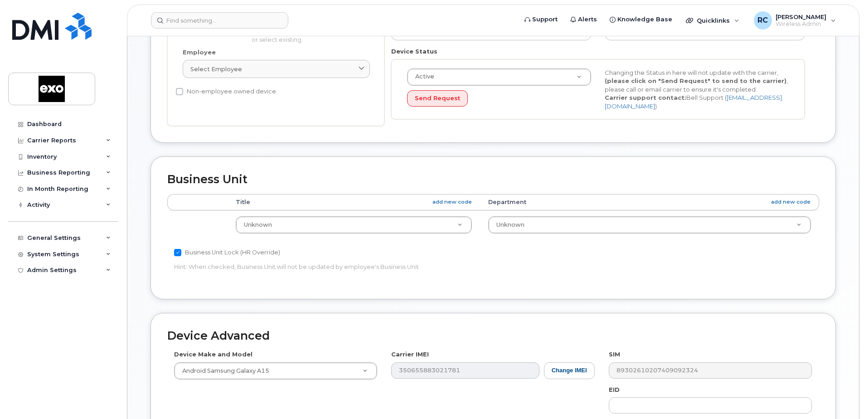
scroll to position [227, 0]
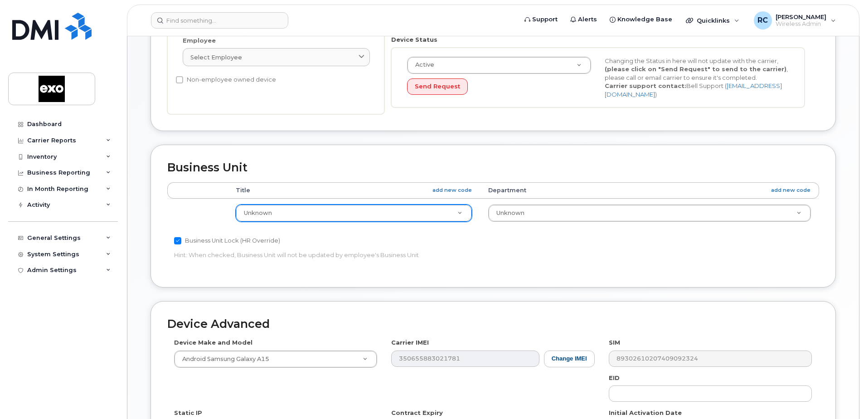
type input "matif@exo.quebec"
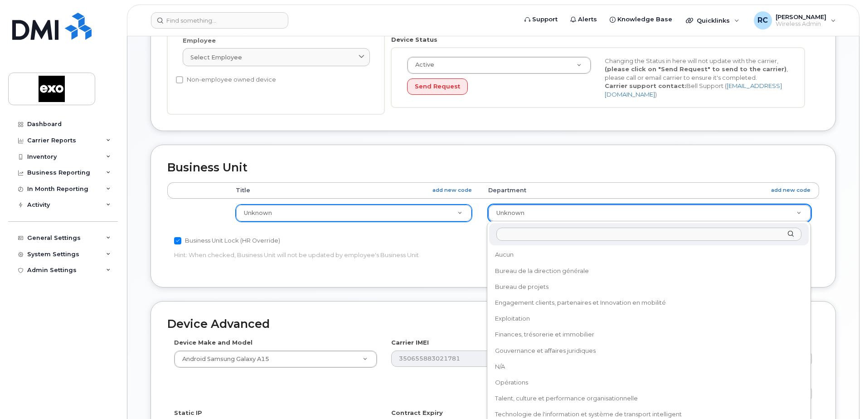
click at [731, 233] on input "text" at bounding box center [649, 234] width 305 height 13
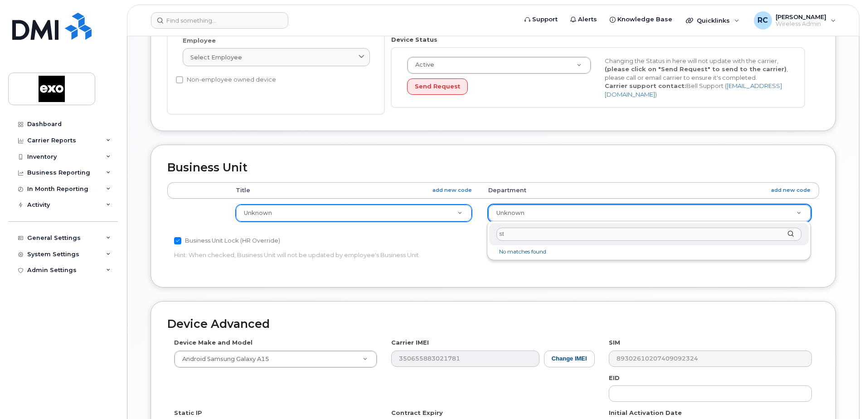
type input "s"
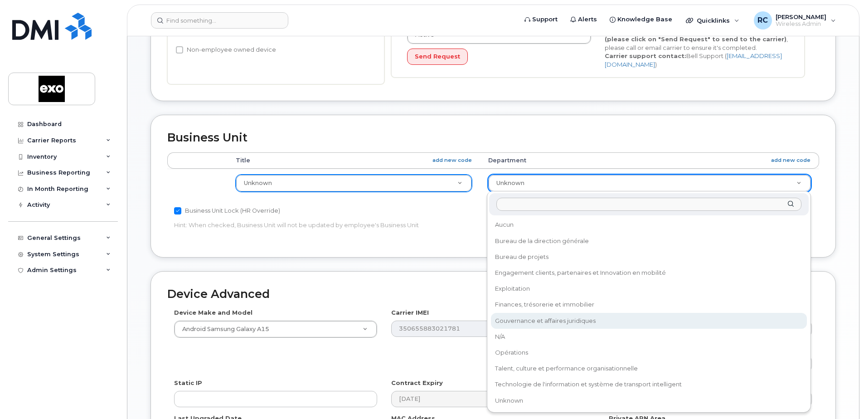
scroll to position [272, 0]
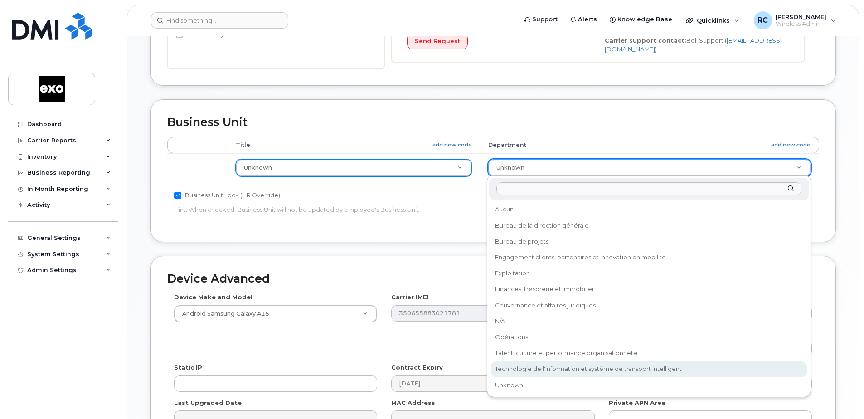
select select "4406287"
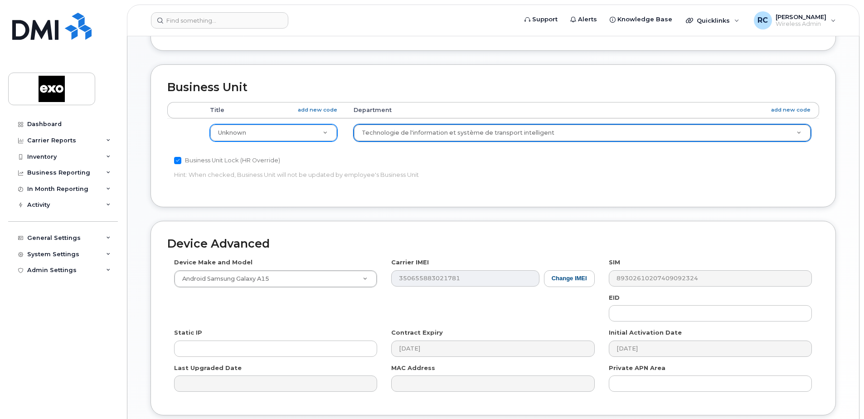
scroll to position [379, 0]
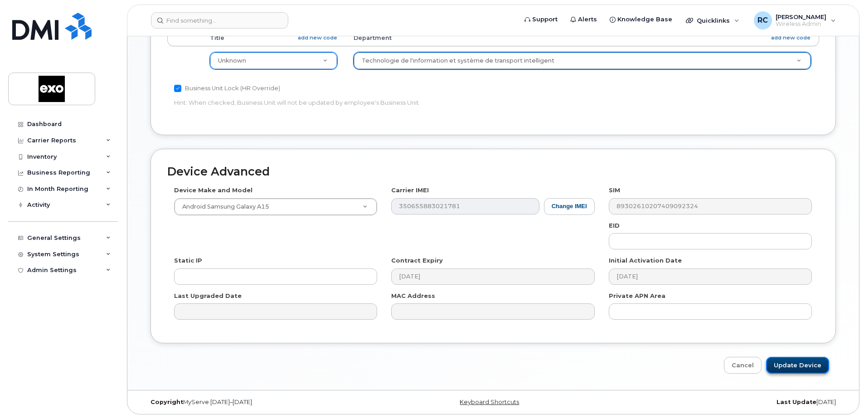
click at [812, 361] on input "Update Device" at bounding box center [797, 365] width 63 height 17
type input "Saving..."
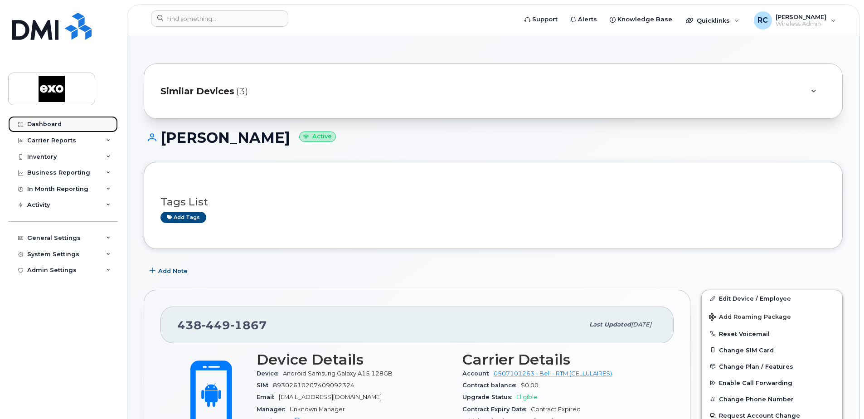
click at [39, 124] on div "Dashboard" at bounding box center [44, 124] width 34 height 7
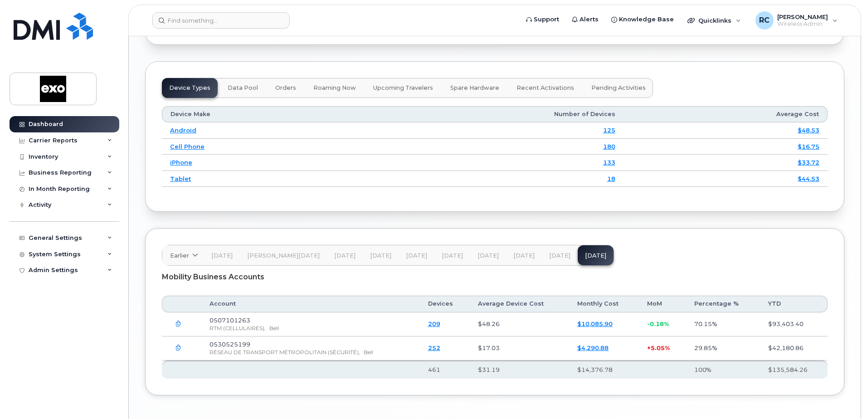
scroll to position [988, 0]
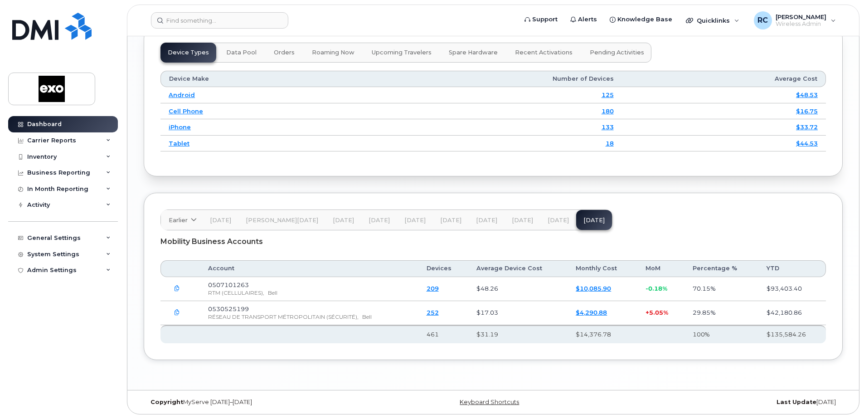
click at [439, 288] on link "209" at bounding box center [433, 288] width 12 height 7
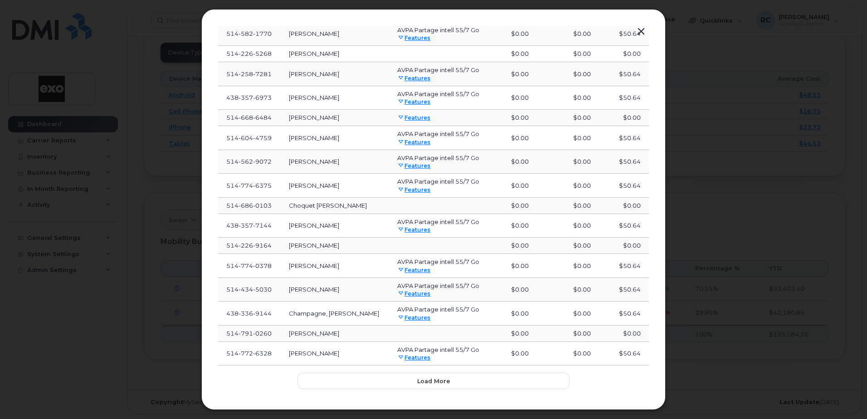
scroll to position [238, 0]
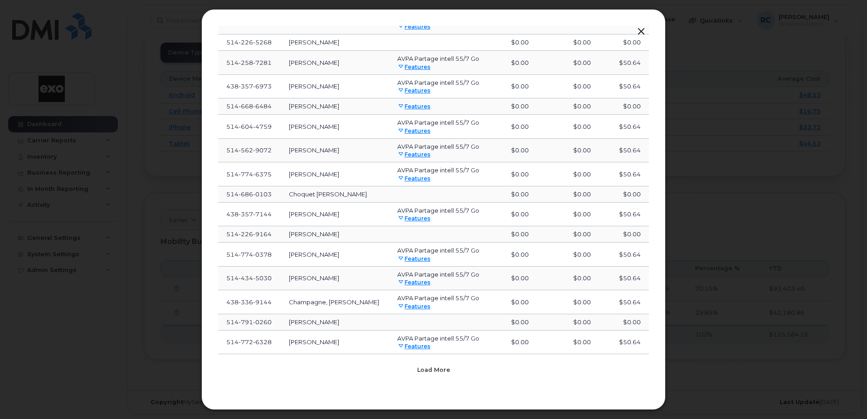
click at [418, 365] on button "Load more" at bounding box center [433, 369] width 272 height 16
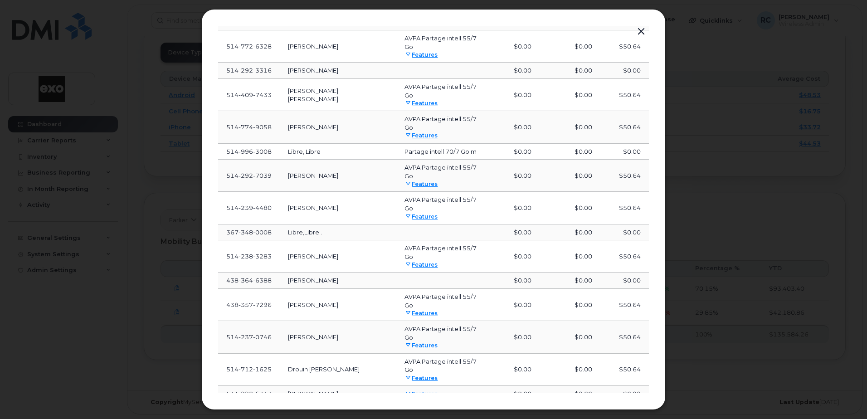
scroll to position [660, 0]
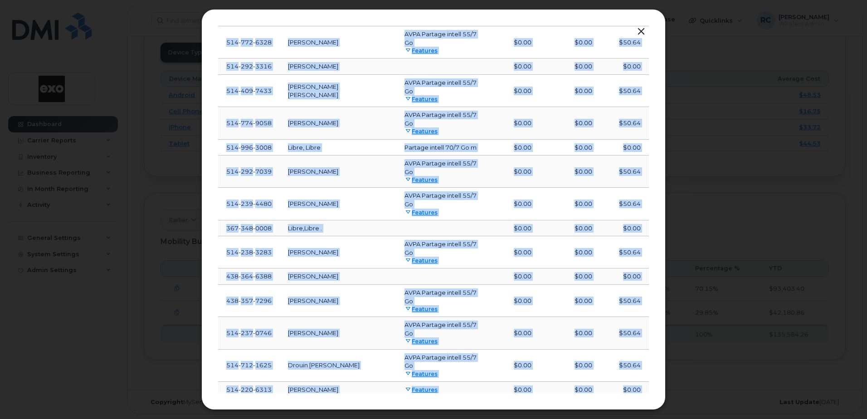
drag, startPoint x: 646, startPoint y: 282, endPoint x: 647, endPoint y: 297, distance: 15.0
click at [647, 297] on div "Bell 0507101263. Sep 25 Number User Name Rate Plan Data Cost Roaming Cost Total…" at bounding box center [433, 209] width 431 height 367
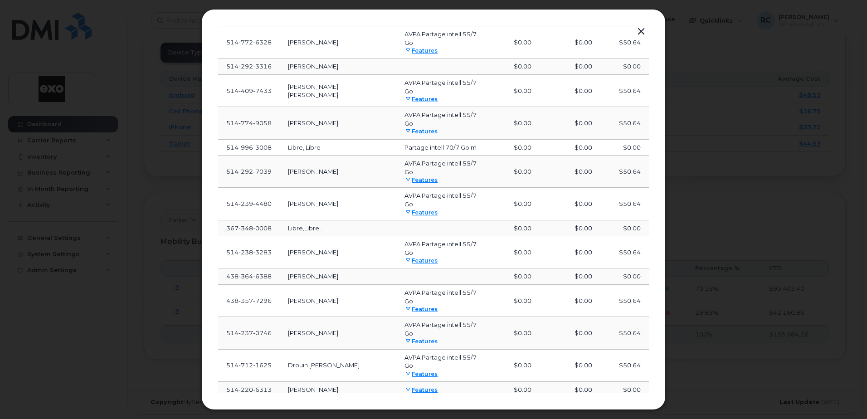
click at [711, 156] on div at bounding box center [433, 209] width 867 height 419
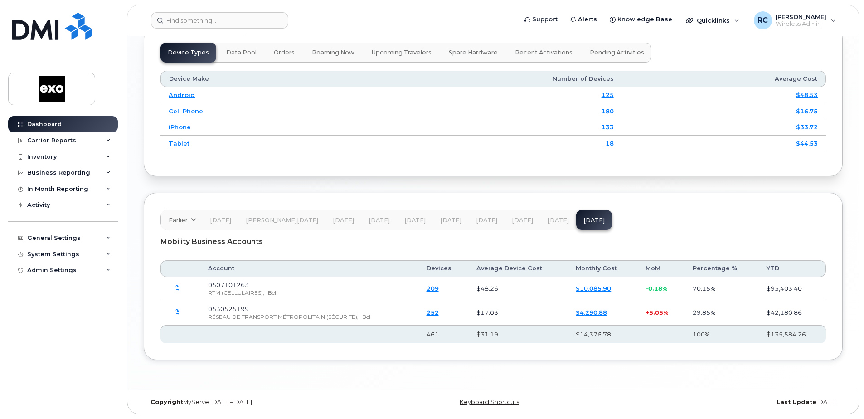
click at [437, 288] on link "209" at bounding box center [433, 288] width 12 height 7
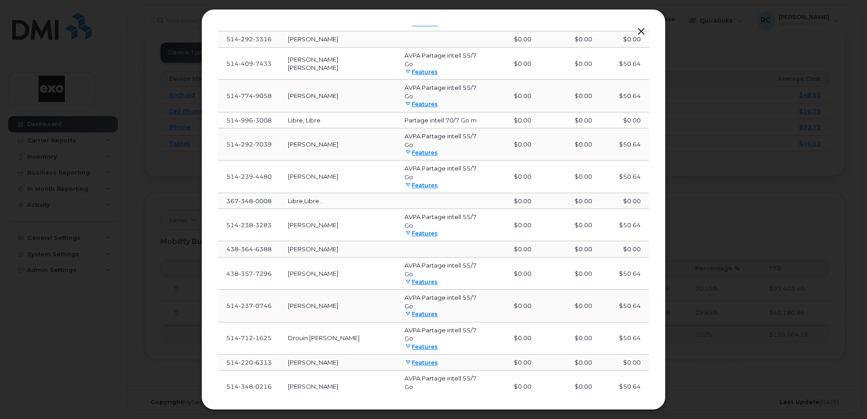
scroll to position [735, 0]
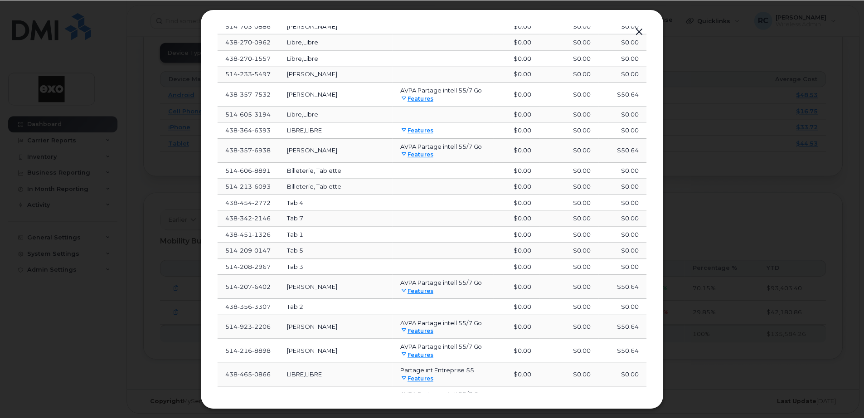
scroll to position [1216, 0]
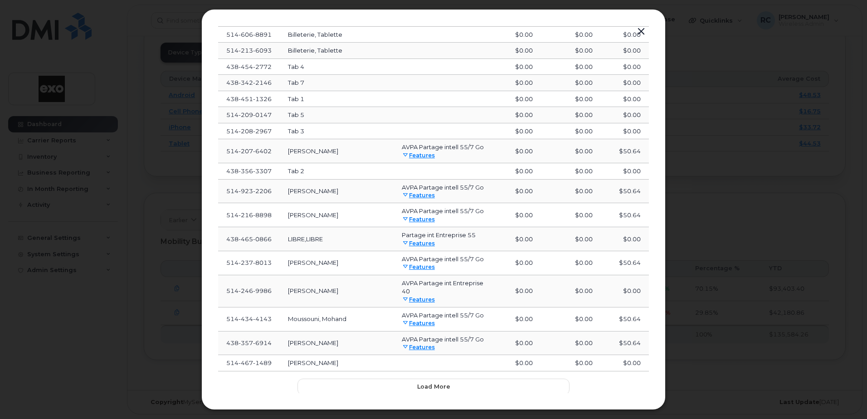
click at [642, 29] on button "button" at bounding box center [641, 31] width 14 height 13
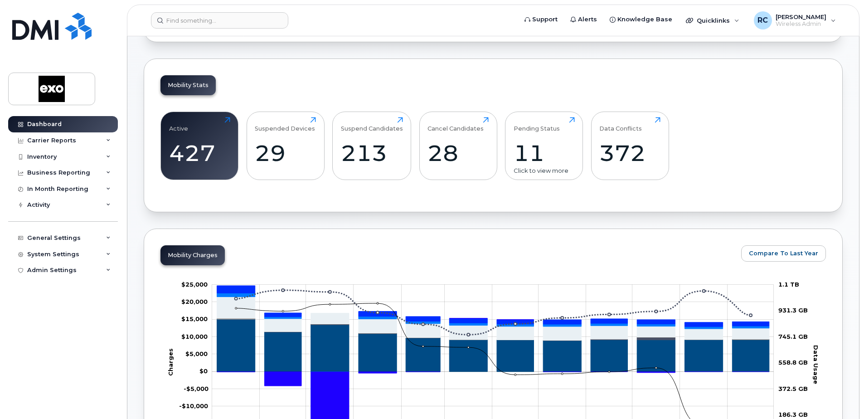
scroll to position [0, 0]
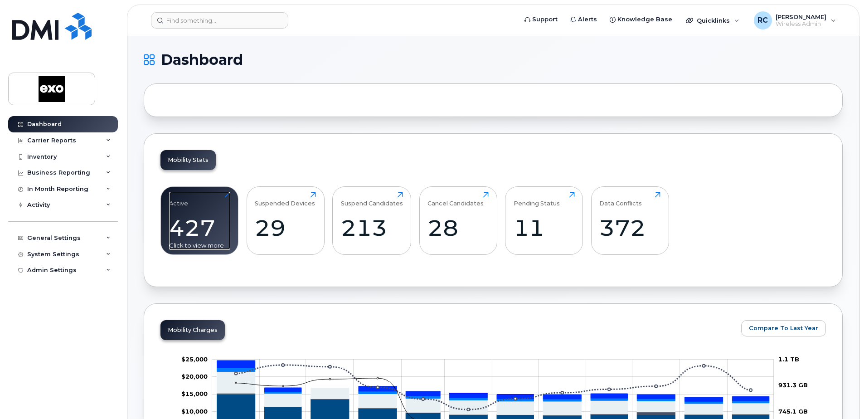
click at [229, 196] on div "Active 427 Click to view more" at bounding box center [199, 221] width 61 height 58
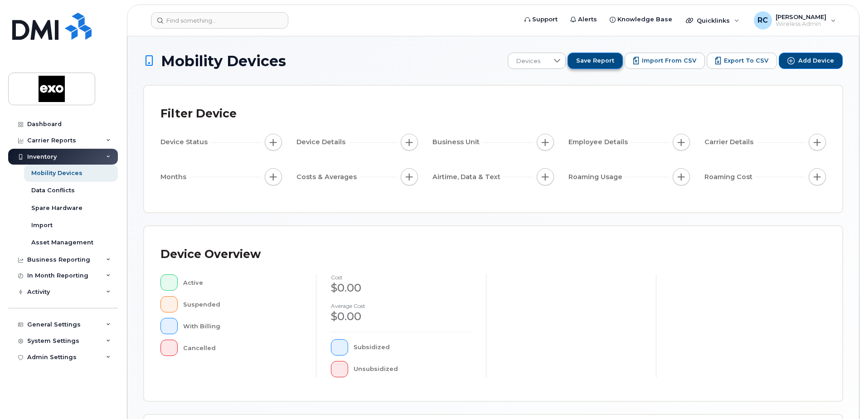
click at [614, 60] on span "Save Report" at bounding box center [595, 61] width 38 height 8
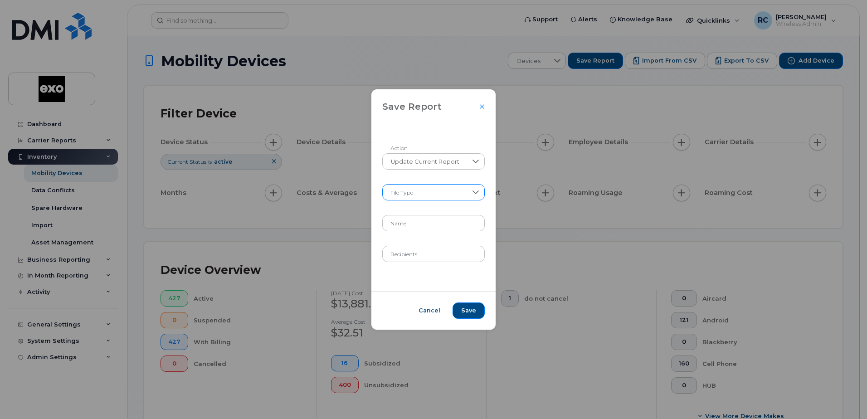
click at [478, 193] on icon at bounding box center [475, 192] width 7 height 7
click at [406, 217] on li "XLSX" at bounding box center [434, 217] width 102 height 16
click at [431, 223] on input "Name" at bounding box center [433, 223] width 103 height 16
type input "Spet 10, 2025 Bell devices"
click at [432, 259] on input "Recipients" at bounding box center [433, 254] width 103 height 16
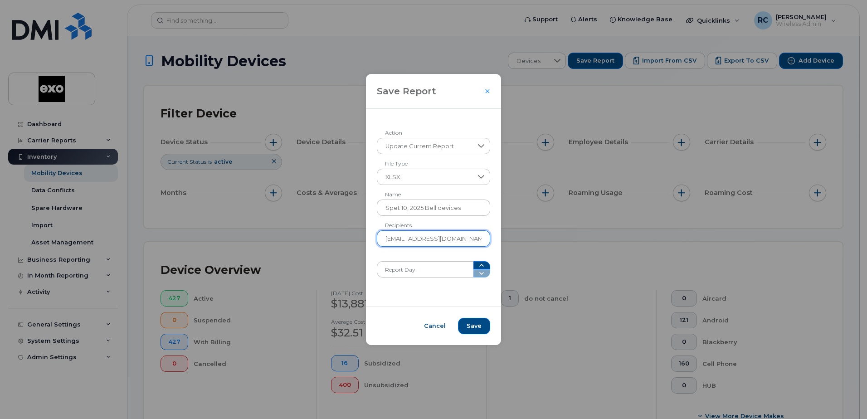
type input "[EMAIL_ADDRESS][DOMAIN_NAME]"
click at [478, 270] on span at bounding box center [481, 269] width 17 height 16
type input "1"
click at [478, 264] on icon "button" at bounding box center [481, 265] width 7 height 7
click at [477, 272] on span at bounding box center [481, 269] width 17 height 16
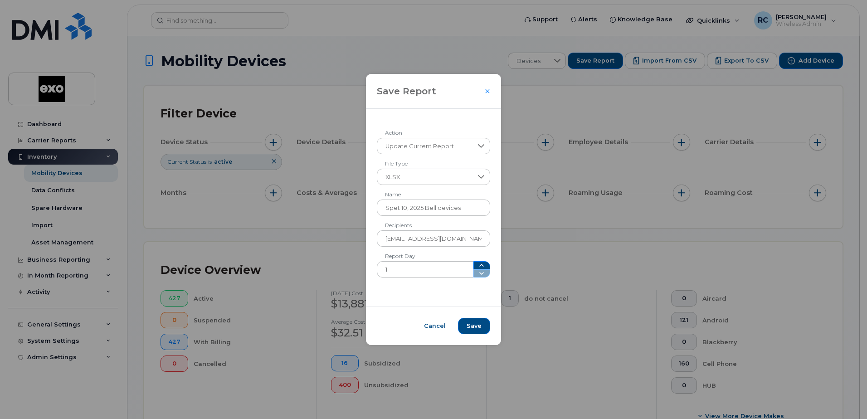
click at [419, 259] on form "Update Current Report Action XLSX File Type Spet 10, 2025 Bell devices Name [EM…" at bounding box center [434, 208] width 114 height 140
click at [469, 324] on span "Save" at bounding box center [474, 326] width 15 height 8
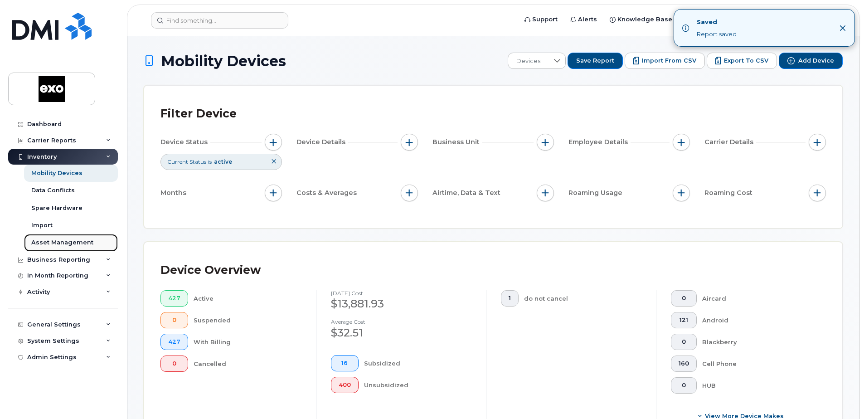
click at [71, 243] on div "Asset Management" at bounding box center [62, 243] width 62 height 8
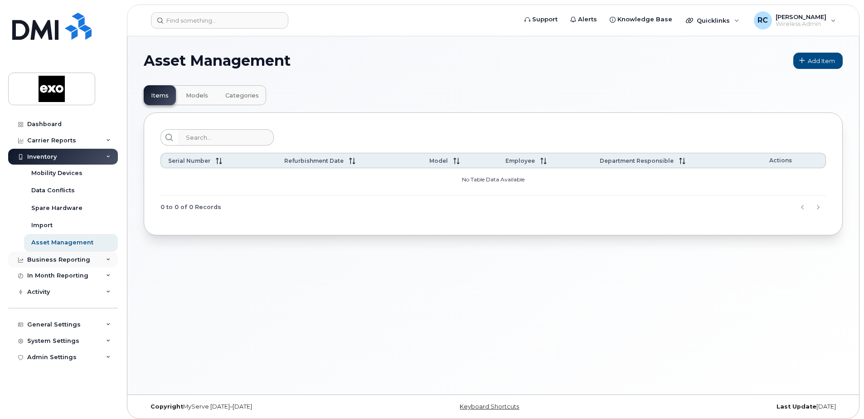
click at [103, 259] on div "Business Reporting" at bounding box center [63, 260] width 110 height 16
click at [110, 292] on icon at bounding box center [108, 293] width 5 height 5
click at [47, 343] on div "Activity" at bounding box center [38, 344] width 23 height 7
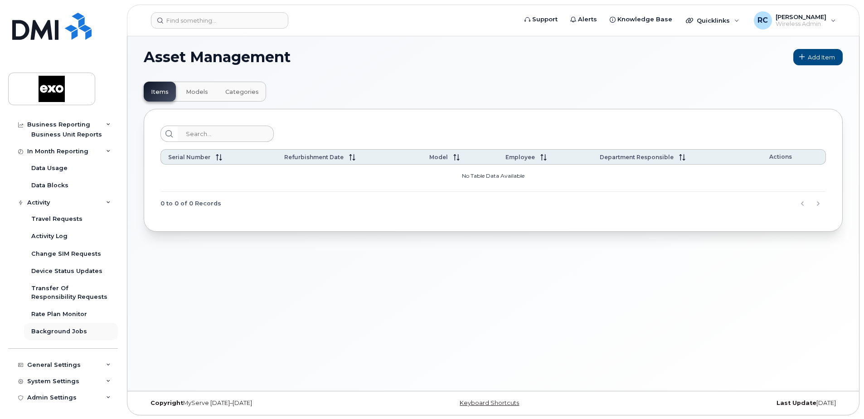
scroll to position [5, 0]
click at [55, 134] on div "Business Unit Reports" at bounding box center [66, 135] width 71 height 8
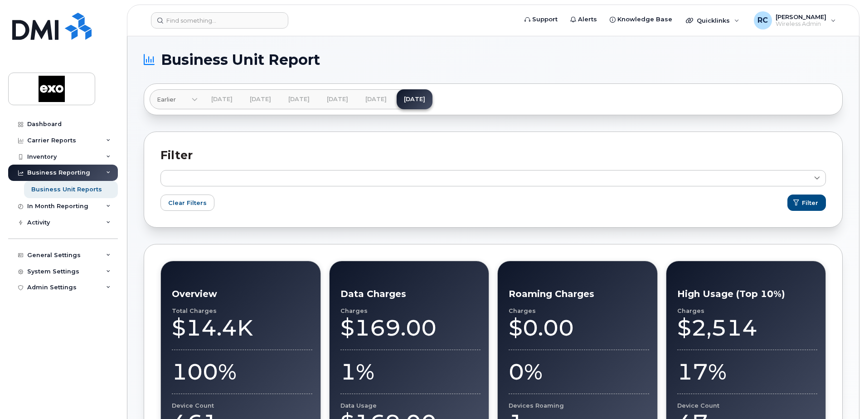
click at [196, 100] on icon at bounding box center [195, 100] width 6 height 6
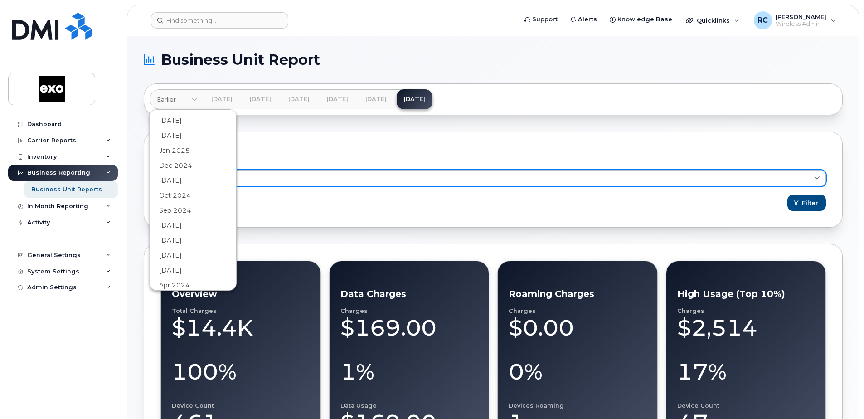
click at [684, 177] on link at bounding box center [494, 178] width 666 height 16
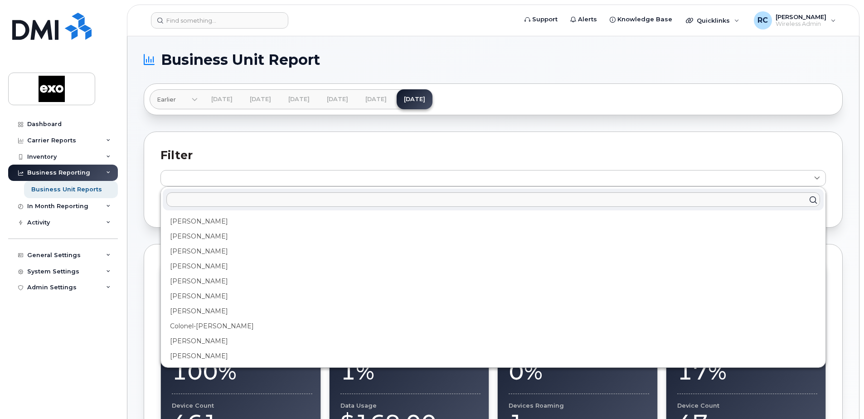
click at [669, 146] on div "[PERSON_NAME], [PERSON_NAME], [PERSON_NAME], [PERSON_NAME], [PERSON_NAME], [PER…" at bounding box center [493, 180] width 699 height 96
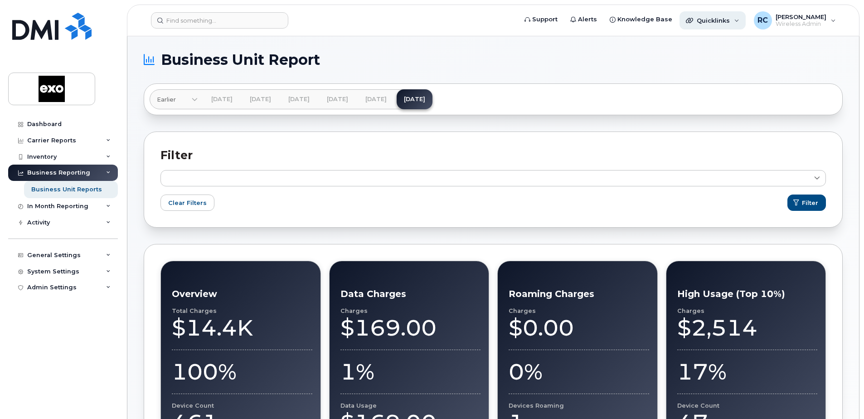
click at [739, 20] on div "Quicklinks" at bounding box center [713, 20] width 66 height 18
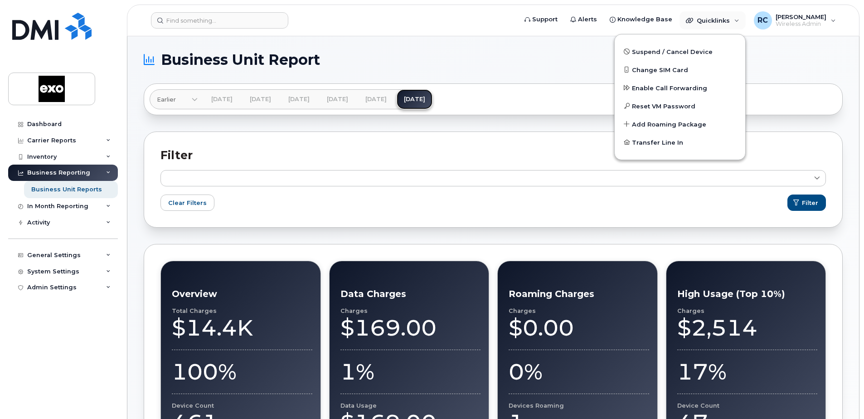
click at [433, 96] on link "[DATE]" at bounding box center [415, 99] width 36 height 20
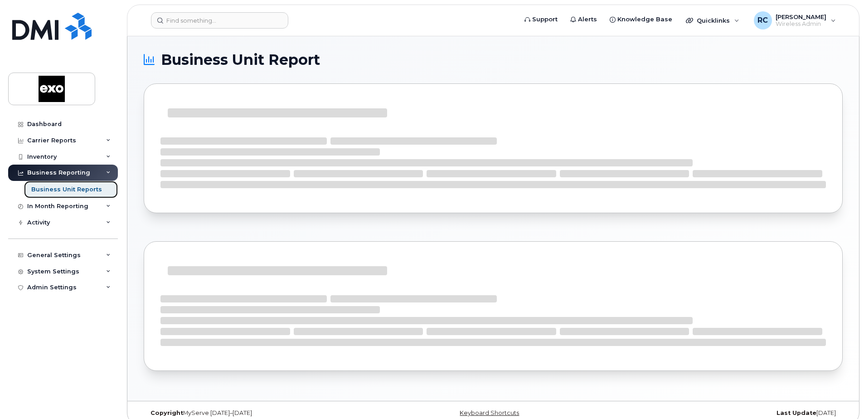
click at [51, 188] on div "Business Unit Reports" at bounding box center [66, 189] width 71 height 8
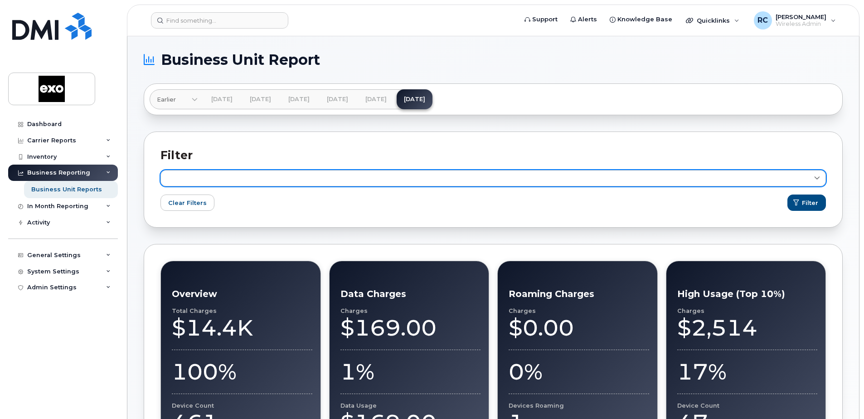
click at [814, 179] on span at bounding box center [817, 178] width 9 height 9
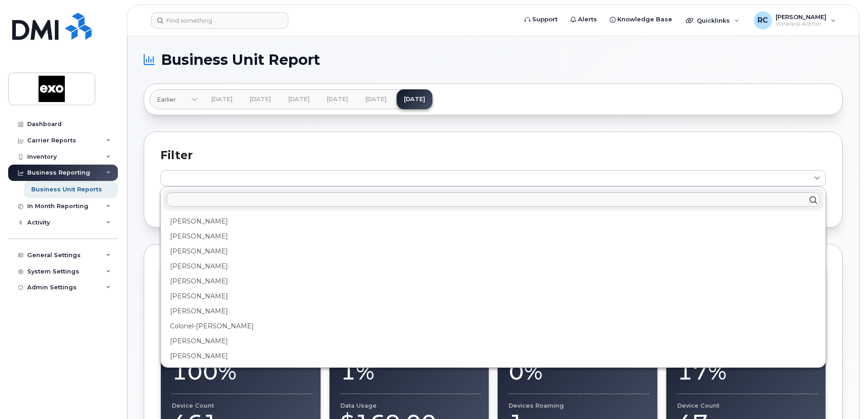
click at [661, 156] on h2 "Filter" at bounding box center [494, 155] width 666 height 14
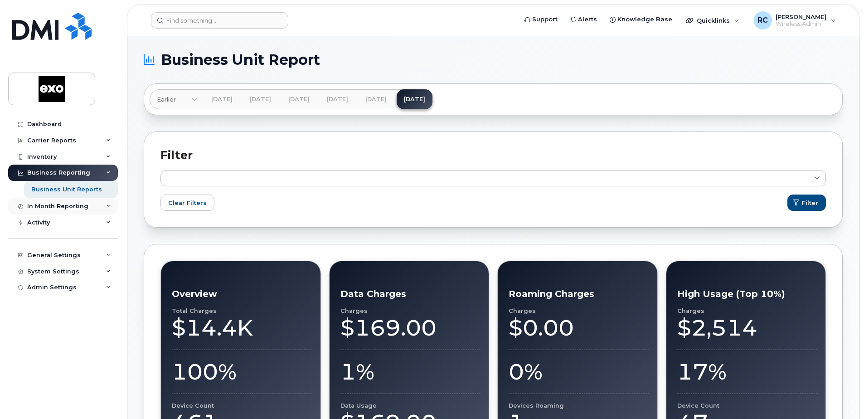
click at [80, 205] on div "In Month Reporting" at bounding box center [57, 206] width 61 height 7
click at [107, 206] on icon at bounding box center [108, 206] width 5 height 5
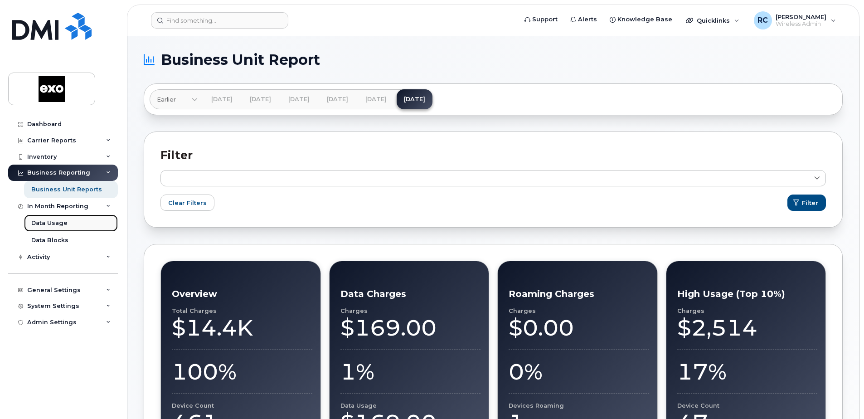
click at [60, 225] on div "Data Usage" at bounding box center [49, 223] width 36 height 8
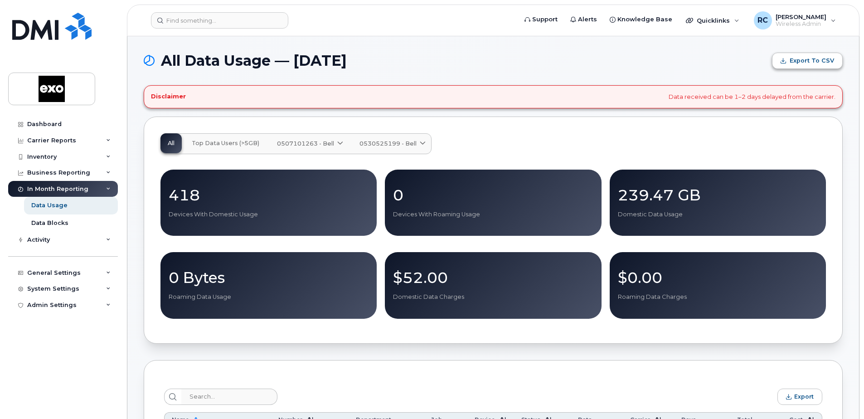
click at [798, 64] on span "Export to CSV" at bounding box center [812, 61] width 44 height 8
